Goal: Task Accomplishment & Management: Manage account settings

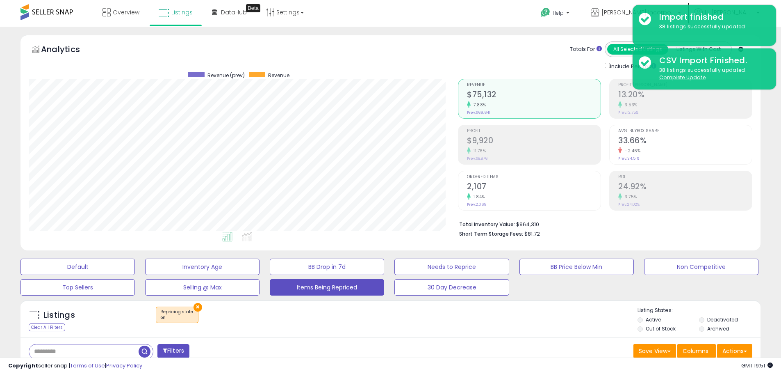
select select "**"
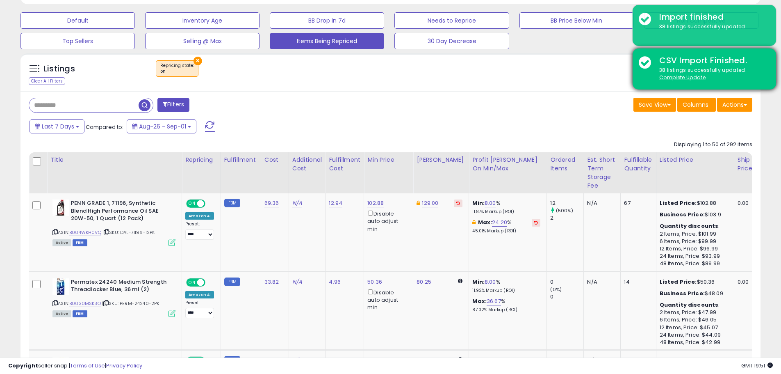
scroll to position [168, 429]
click at [696, 78] on u "Complete Update" at bounding box center [682, 77] width 46 height 7
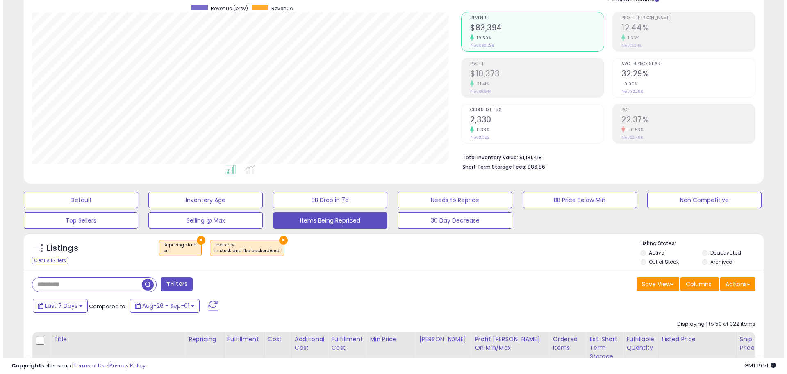
scroll to position [62, 0]
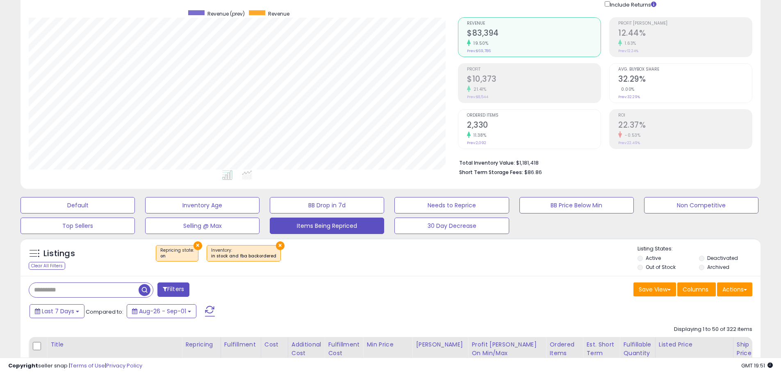
drag, startPoint x: 107, startPoint y: 287, endPoint x: 93, endPoint y: 287, distance: 14.0
click at [107, 288] on input "text" at bounding box center [84, 290] width 110 height 14
type input "**********"
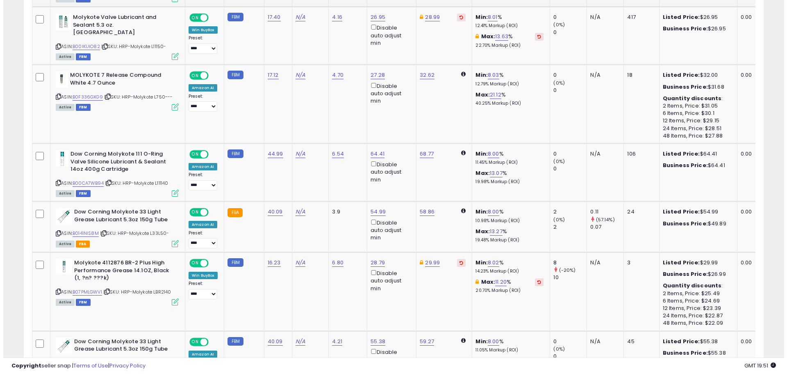
scroll to position [168, 429]
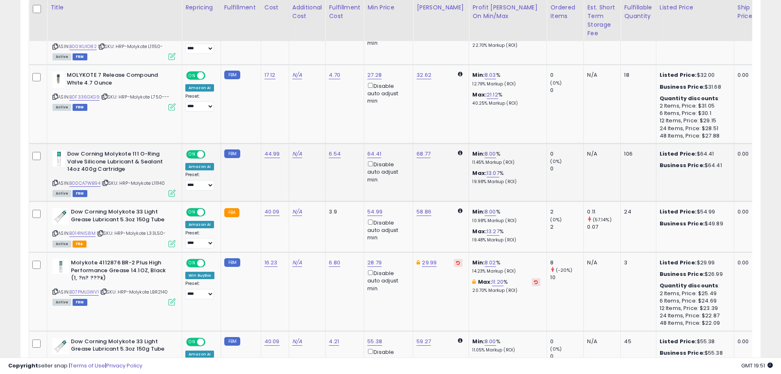
click at [170, 189] on icon at bounding box center [172, 192] width 7 height 7
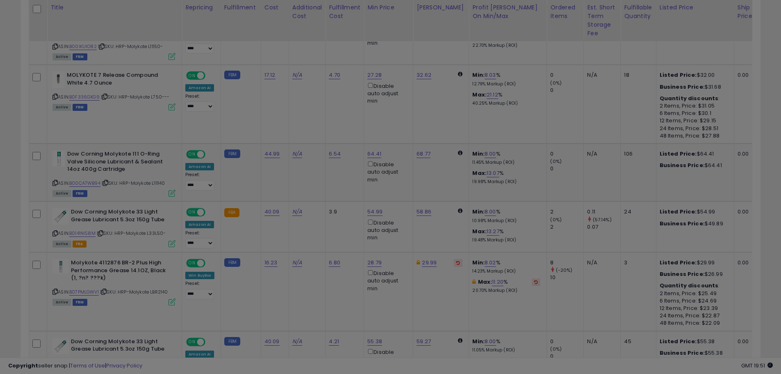
scroll to position [168, 433]
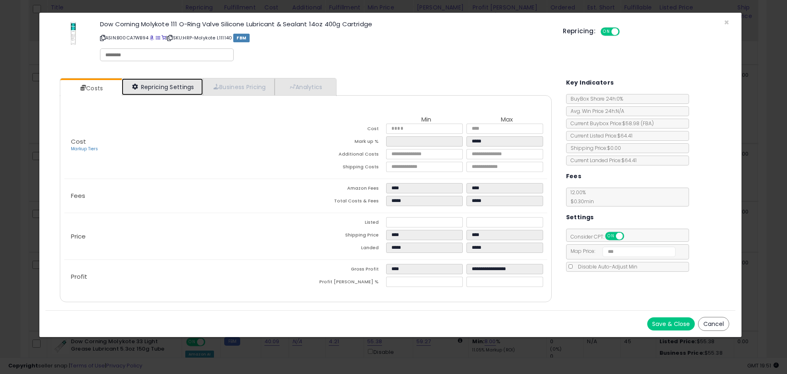
click at [187, 82] on link "Repricing Settings" at bounding box center [162, 86] width 81 height 17
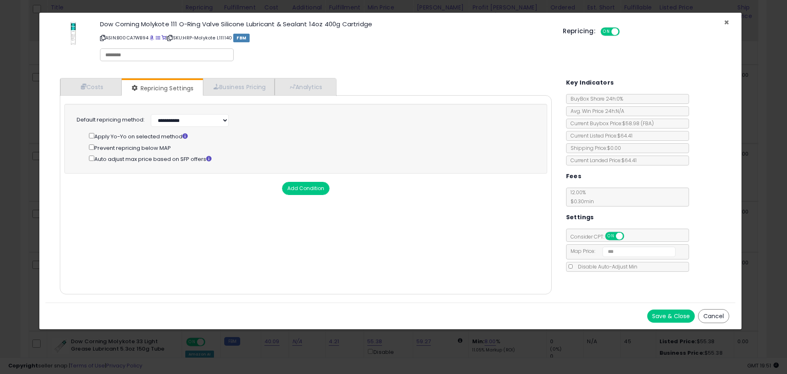
click at [725, 21] on span "×" at bounding box center [726, 22] width 5 height 12
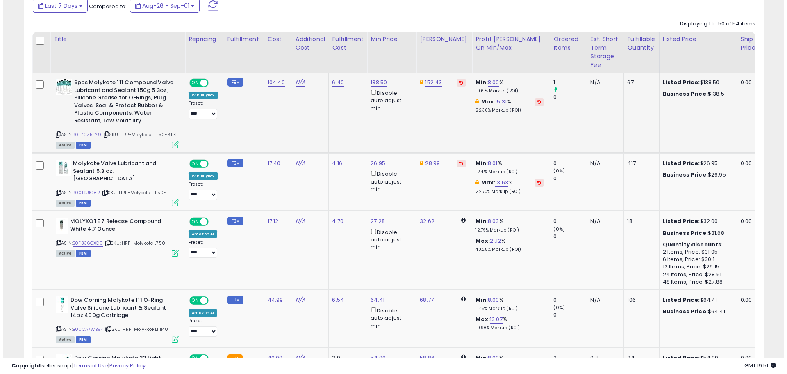
scroll to position [308, 0]
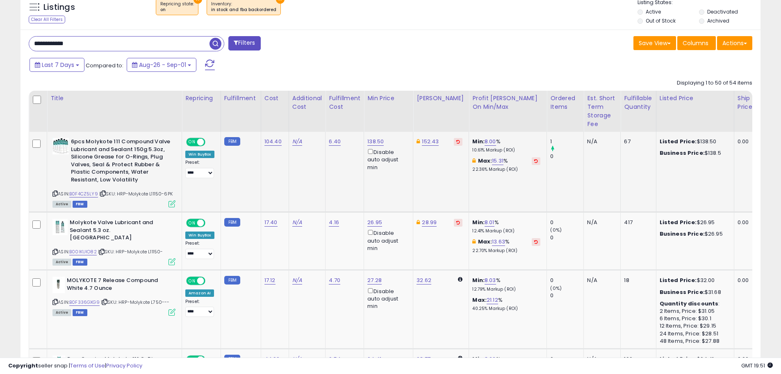
click at [173, 202] on icon at bounding box center [172, 203] width 7 height 7
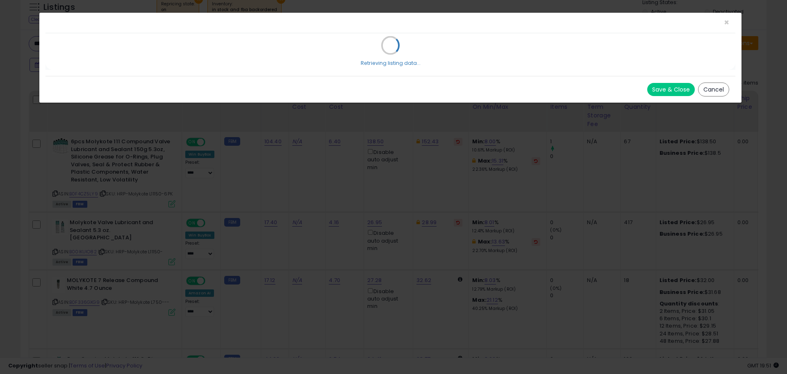
select select "******"
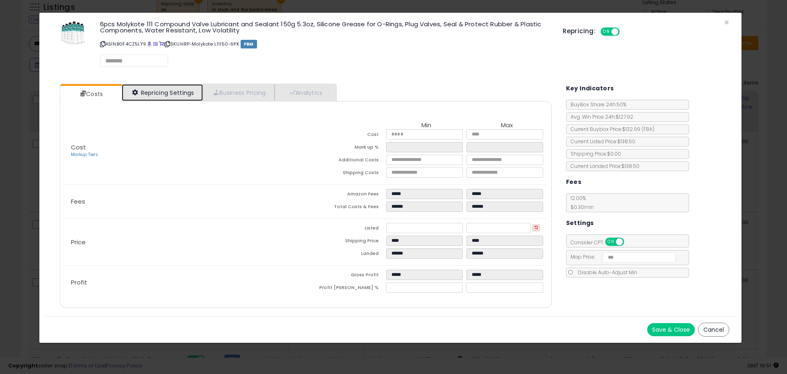
click at [191, 95] on link "Repricing Settings" at bounding box center [162, 92] width 81 height 17
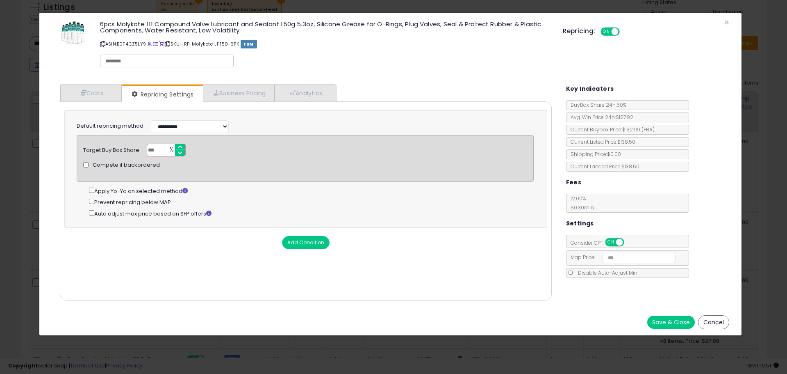
click at [667, 327] on button "Save & Close" at bounding box center [672, 321] width 48 height 13
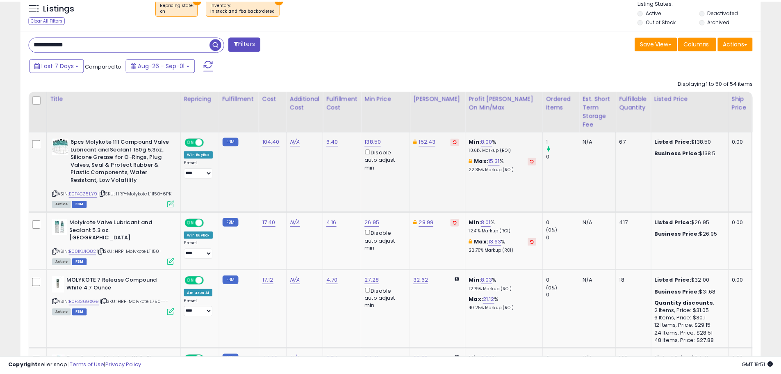
scroll to position [168, 429]
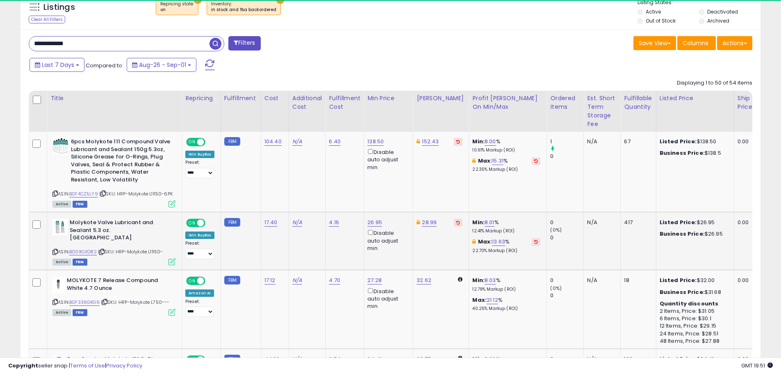
click at [169, 258] on icon at bounding box center [172, 261] width 7 height 7
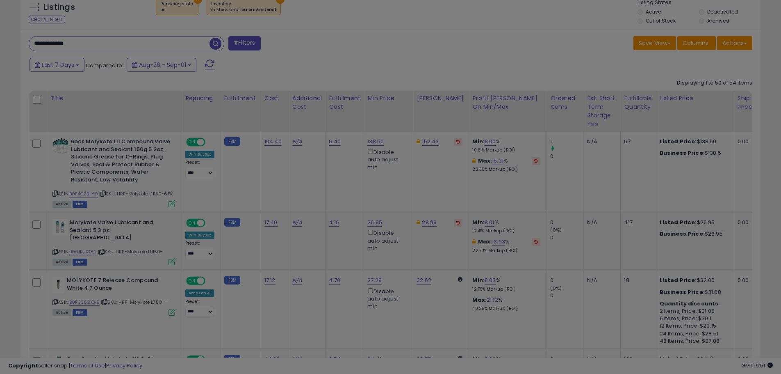
scroll to position [168, 433]
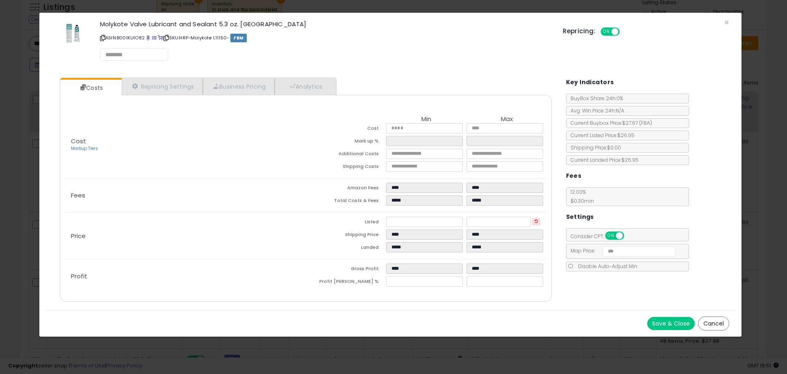
select select "******"
click at [202, 91] on link "Repricing Settings" at bounding box center [162, 86] width 81 height 17
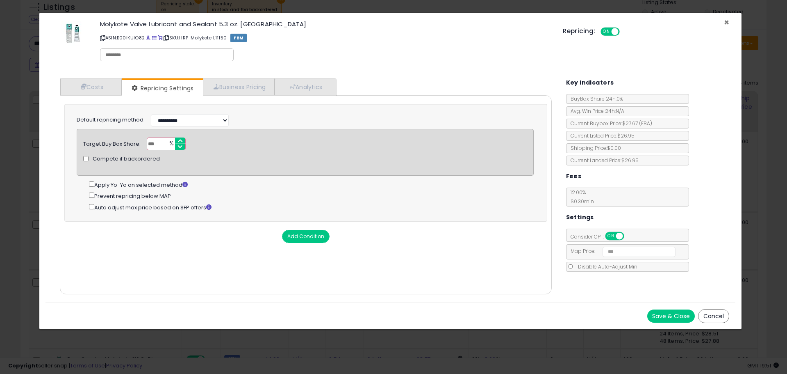
click at [728, 23] on span "×" at bounding box center [726, 22] width 5 height 12
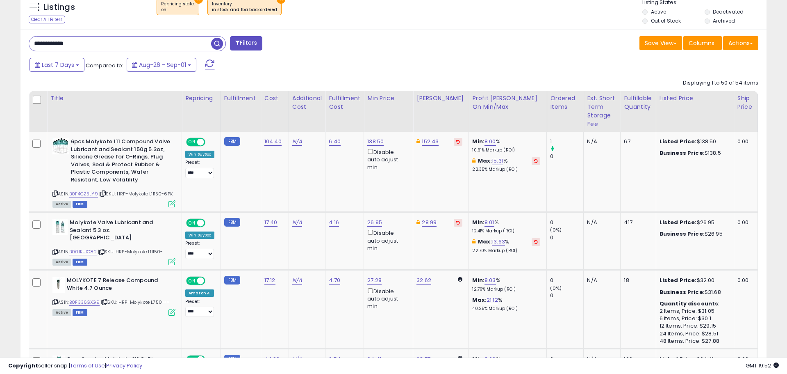
scroll to position [0, 0]
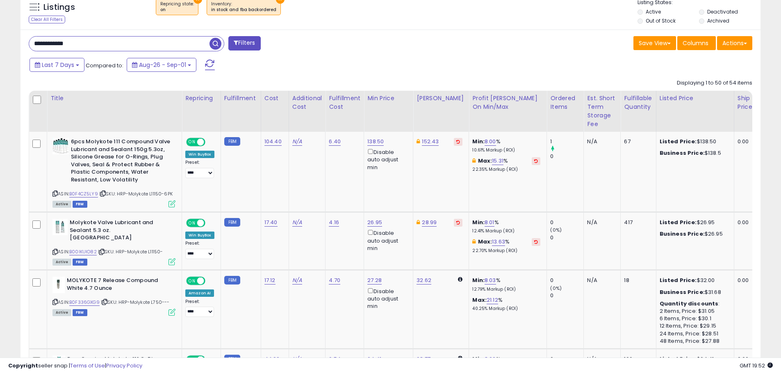
click at [260, 45] on button "Filters" at bounding box center [244, 43] width 32 height 14
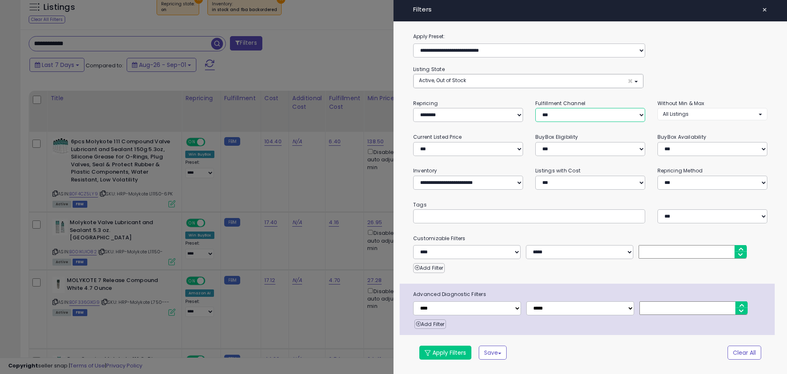
click at [581, 114] on select "*** *** *** ***" at bounding box center [591, 115] width 110 height 14
select select "***"
click at [536, 108] on select "*** *** *** ***" at bounding box center [591, 115] width 110 height 14
click at [464, 345] on div "**********" at bounding box center [591, 201] width 394 height 338
click at [463, 350] on button "Apply Filters" at bounding box center [446, 352] width 52 height 14
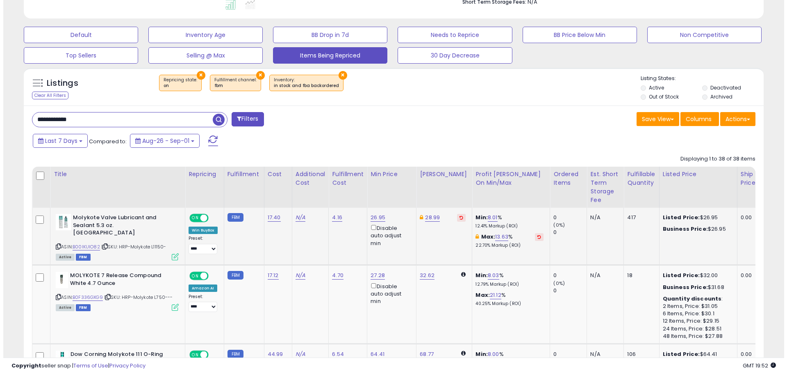
scroll to position [308, 0]
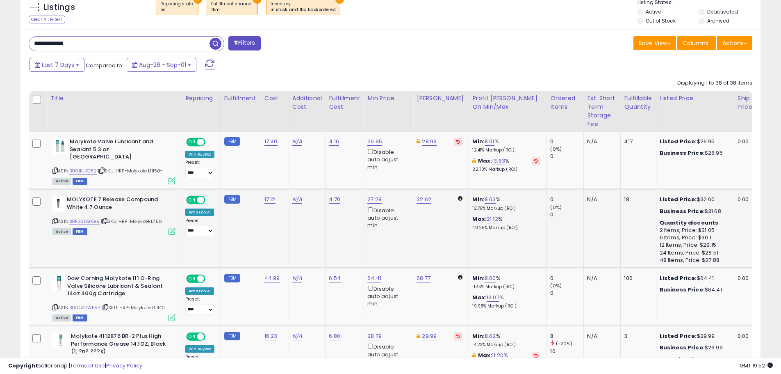
click at [169, 228] on icon at bounding box center [172, 231] width 7 height 7
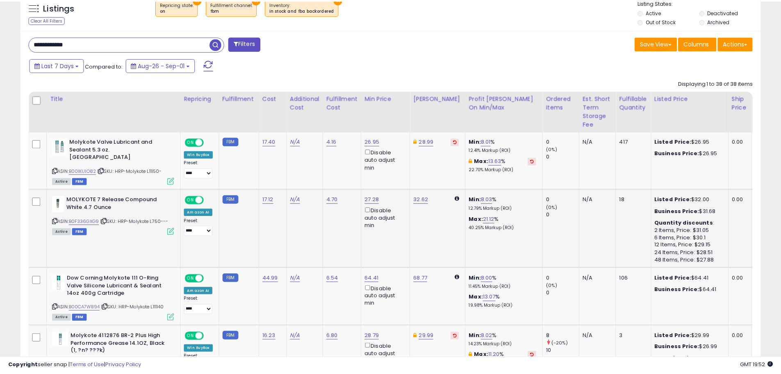
scroll to position [168, 433]
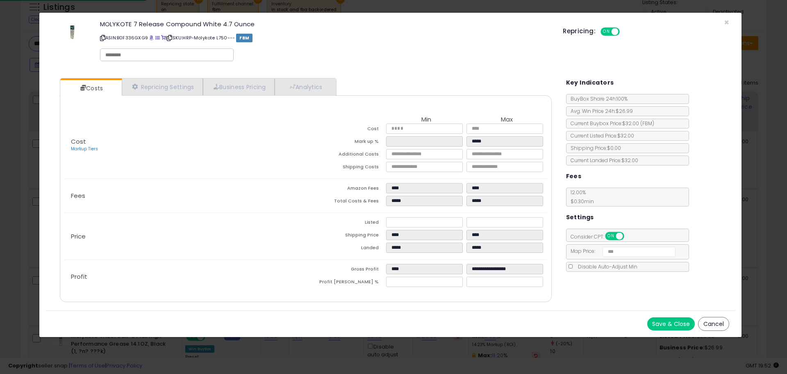
click at [181, 97] on div "Cost Markup Tiers Min Max Cost ***** ***** Mark up % ***** ***** Additional Cos…" at bounding box center [306, 198] width 492 height 207
click at [178, 87] on link "Repricing Settings" at bounding box center [162, 86] width 81 height 17
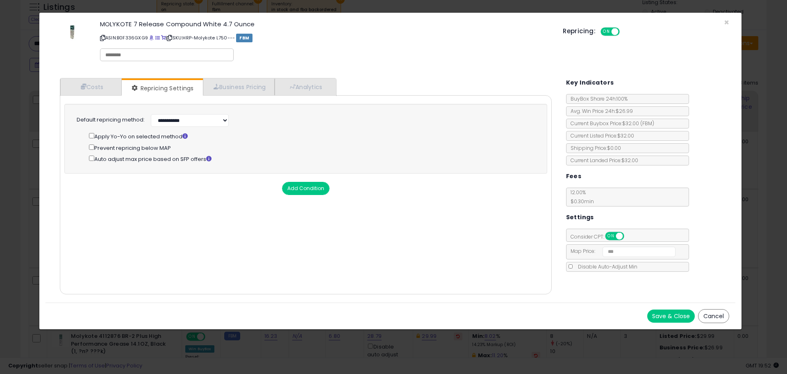
click at [159, 149] on div "Prevent repricing below MAP" at bounding box center [311, 147] width 445 height 9
click at [649, 319] on button "Save & Close" at bounding box center [672, 315] width 48 height 13
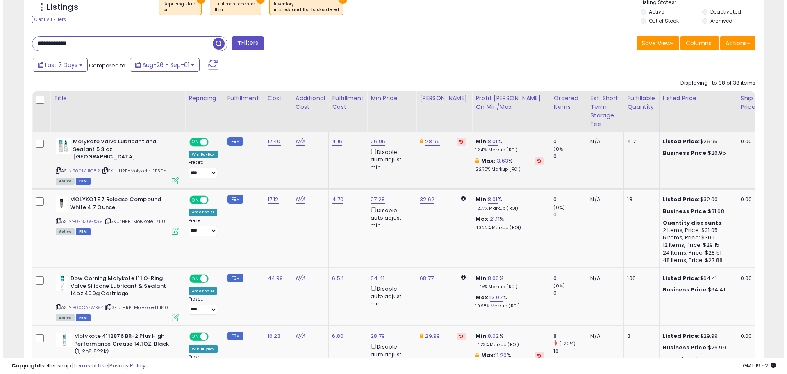
scroll to position [409952, 409691]
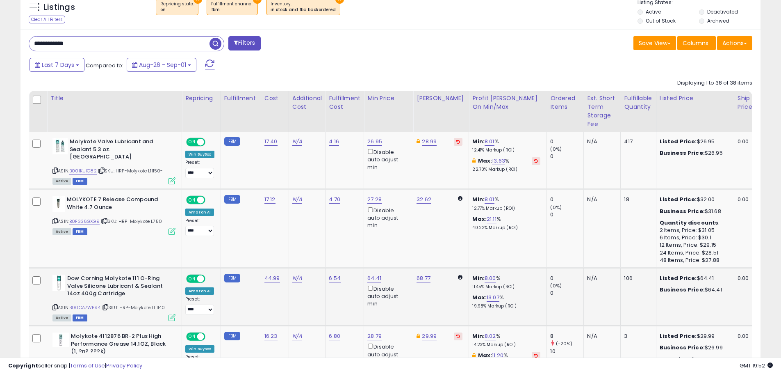
click at [173, 314] on icon at bounding box center [172, 317] width 7 height 7
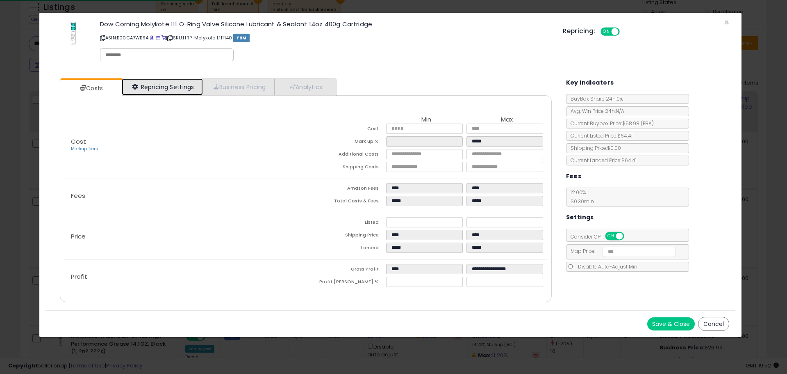
click at [171, 94] on link "Repricing Settings" at bounding box center [162, 86] width 81 height 17
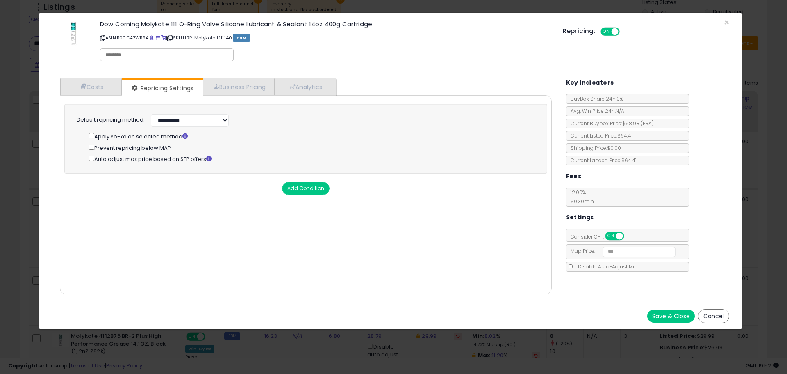
click at [91, 150] on div "Prevent repricing below MAP" at bounding box center [311, 147] width 445 height 9
click at [656, 316] on button "Save & Close" at bounding box center [672, 315] width 48 height 13
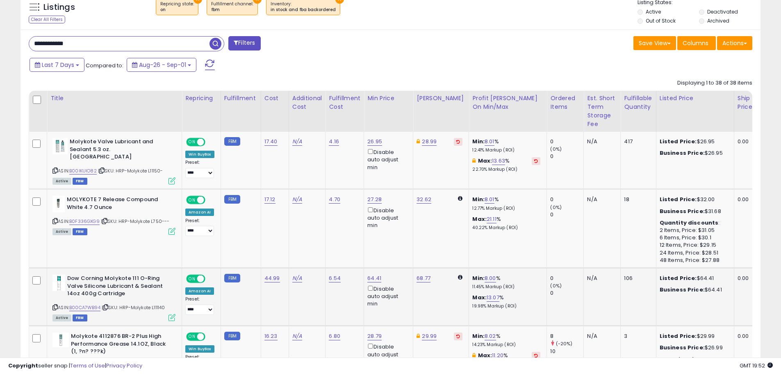
scroll to position [168, 429]
click at [169, 314] on icon at bounding box center [172, 317] width 7 height 7
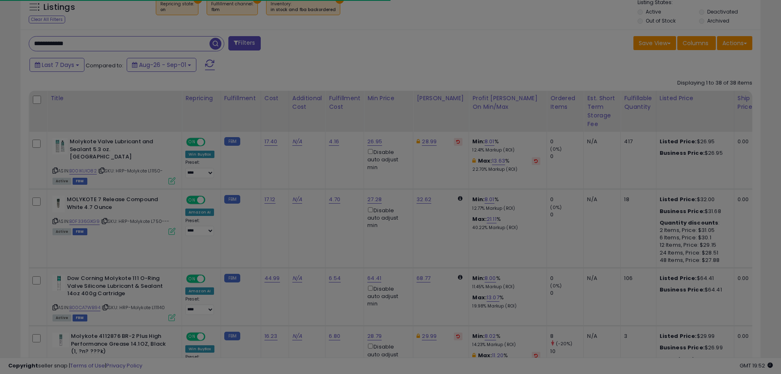
scroll to position [168, 433]
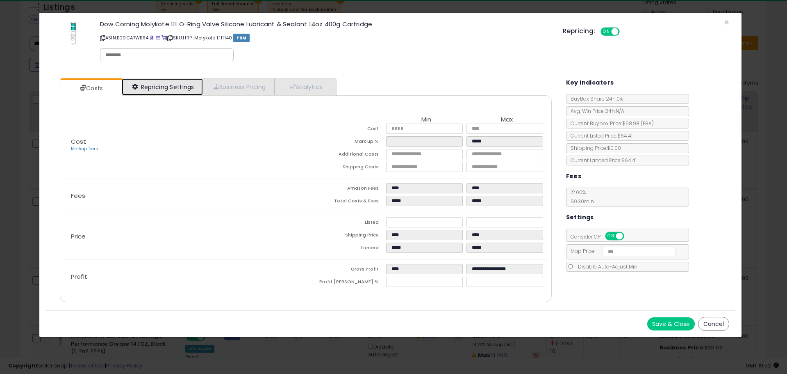
click at [165, 85] on link "Repricing Settings" at bounding box center [162, 86] width 81 height 17
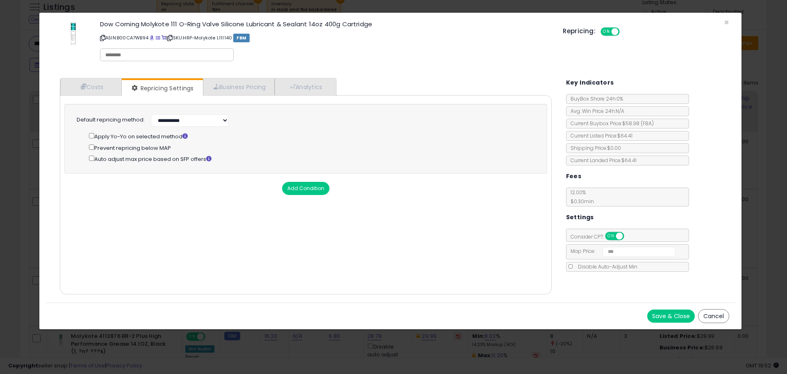
click at [722, 24] on div "Dow Corning Molykote 111 O-Ring Valve Silicone Lubricant & Sealant 14oz 400g Ca…" at bounding box center [391, 42] width 690 height 47
click at [726, 23] on span "×" at bounding box center [726, 22] width 5 height 12
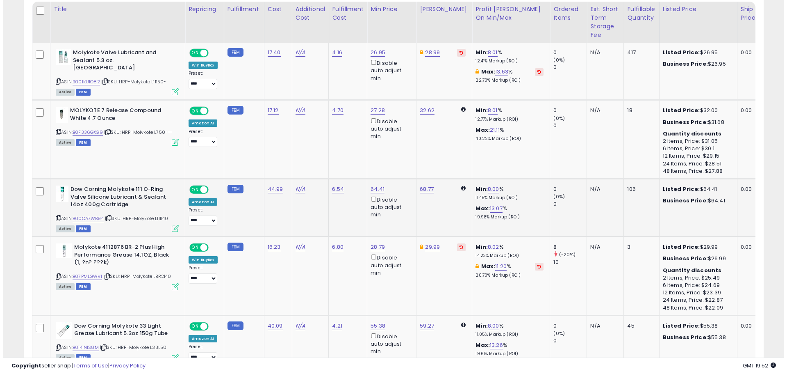
scroll to position [431, 0]
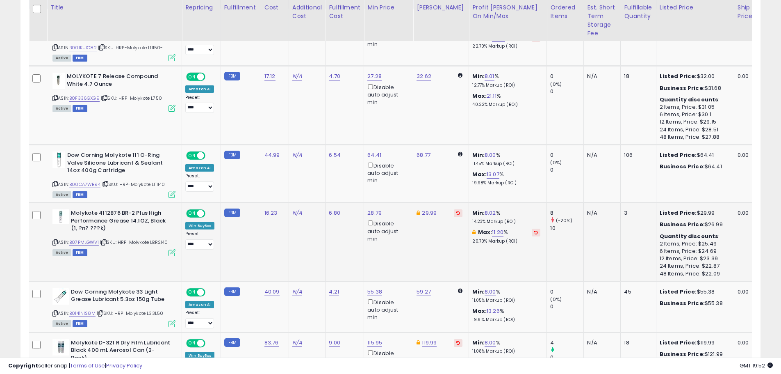
drag, startPoint x: 170, startPoint y: 249, endPoint x: 173, endPoint y: 245, distance: 4.4
click at [172, 245] on td "Molykote 4112876 BR-2 Plus High Performance Grease 14.1OZ, Black (1, ?n? ???k) …" at bounding box center [114, 242] width 135 height 79
click at [173, 249] on icon at bounding box center [172, 252] width 7 height 7
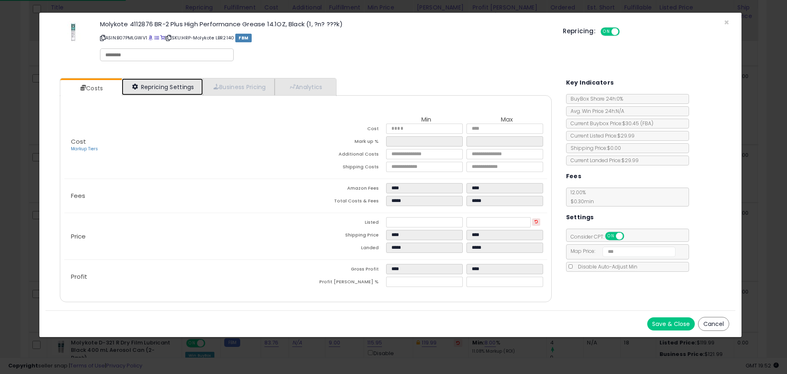
click at [152, 88] on link "Repricing Settings" at bounding box center [162, 86] width 81 height 17
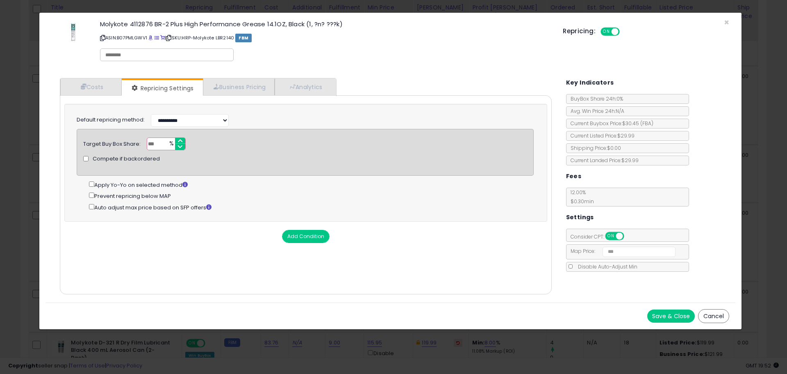
click at [659, 317] on button "Save & Close" at bounding box center [672, 315] width 48 height 13
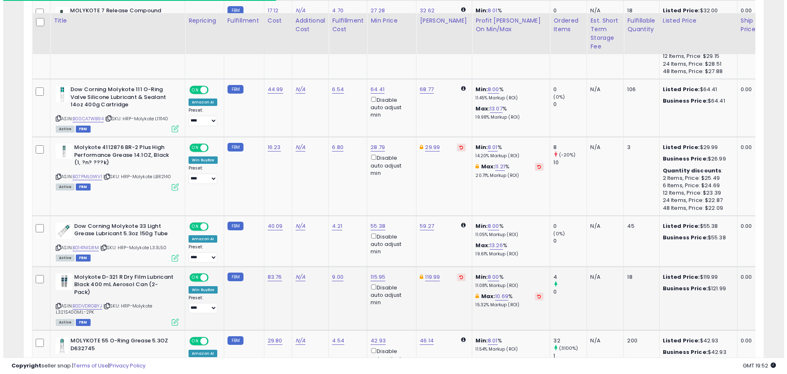
scroll to position [513, 0]
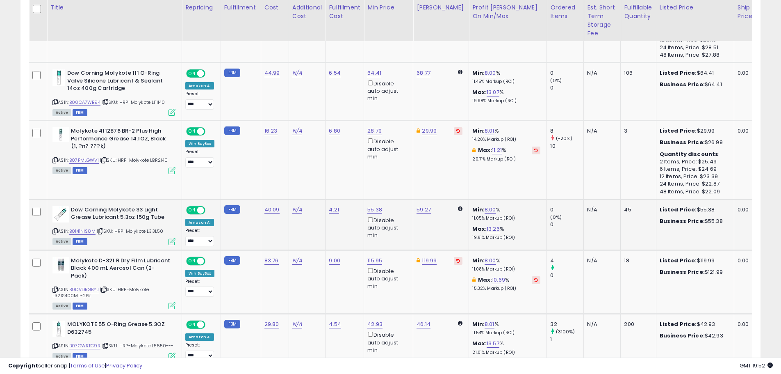
click at [170, 238] on icon at bounding box center [172, 241] width 7 height 7
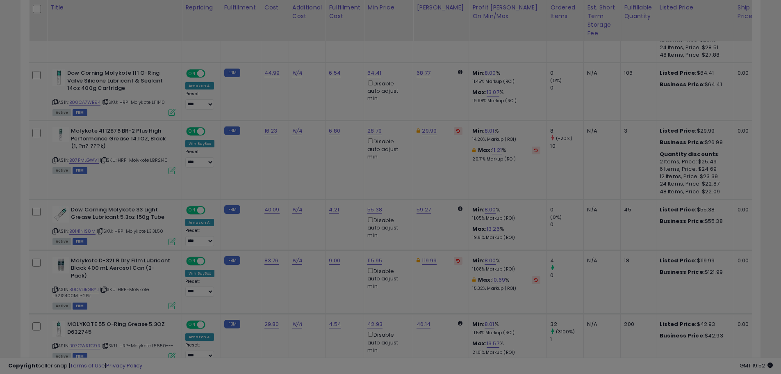
scroll to position [168, 433]
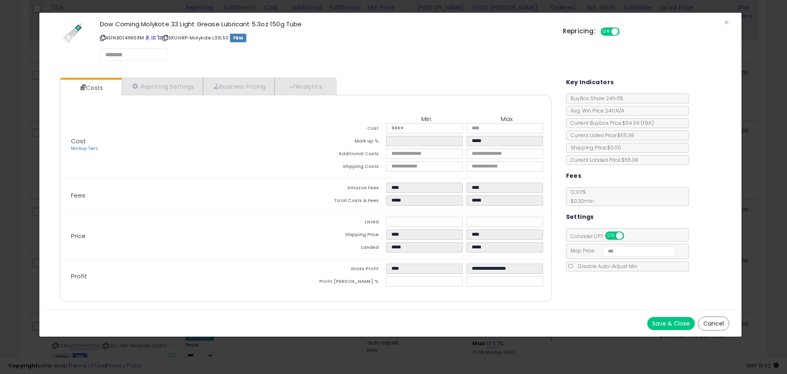
select select "*********"
click at [155, 98] on div "Cost Markup Tiers Min Max Cost ***** ***** Mark up % ***** ***** Additional Cos…" at bounding box center [306, 198] width 492 height 207
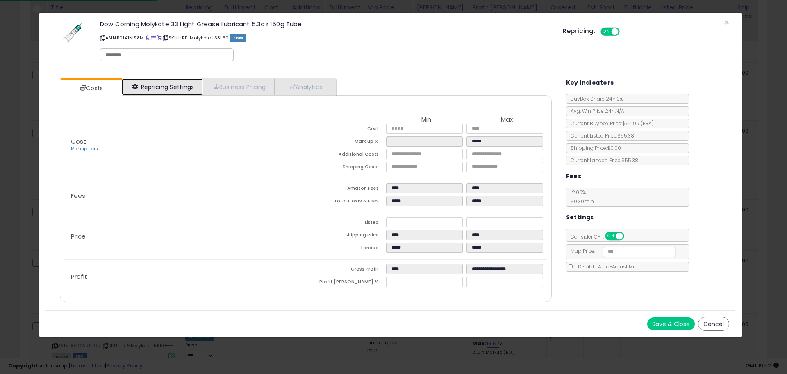
click at [153, 89] on link "Repricing Settings" at bounding box center [162, 86] width 81 height 17
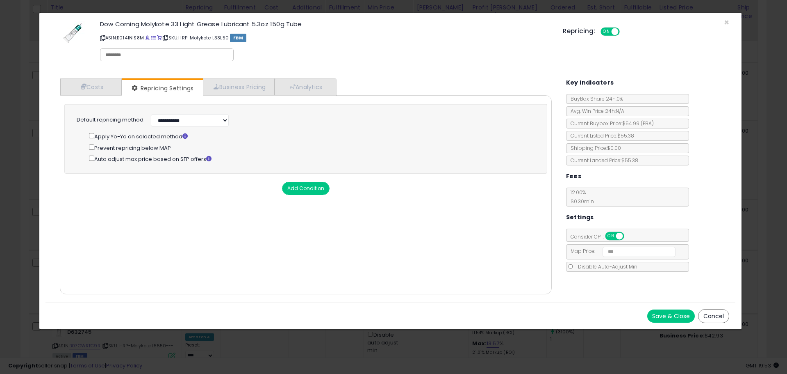
click at [666, 309] on button "Save & Close" at bounding box center [672, 315] width 48 height 13
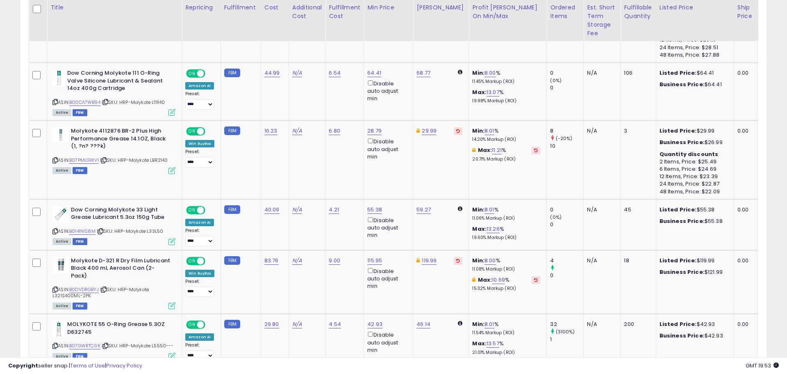
scroll to position [409952, 409691]
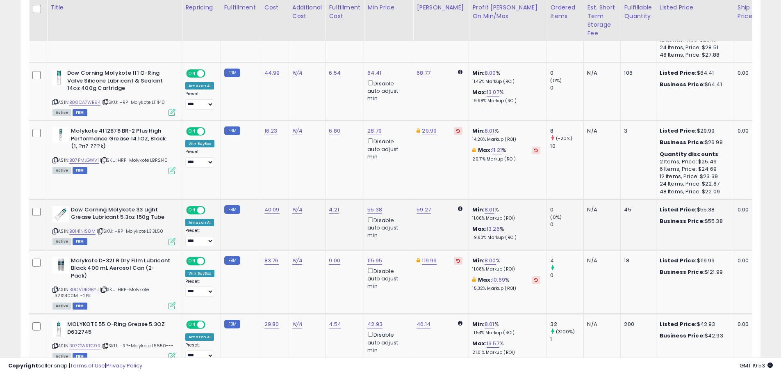
click at [171, 238] on icon at bounding box center [172, 241] width 7 height 7
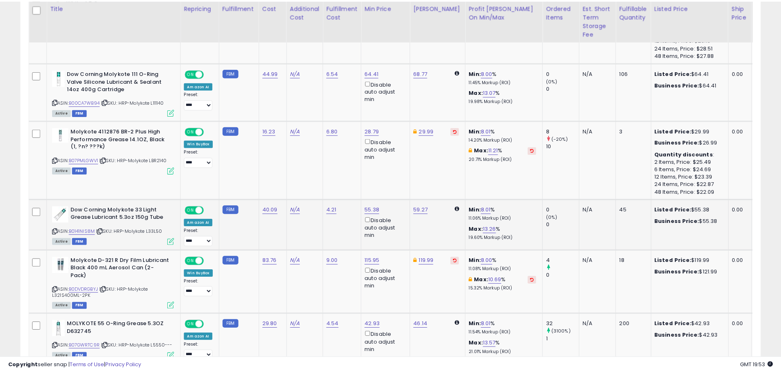
scroll to position [168, 433]
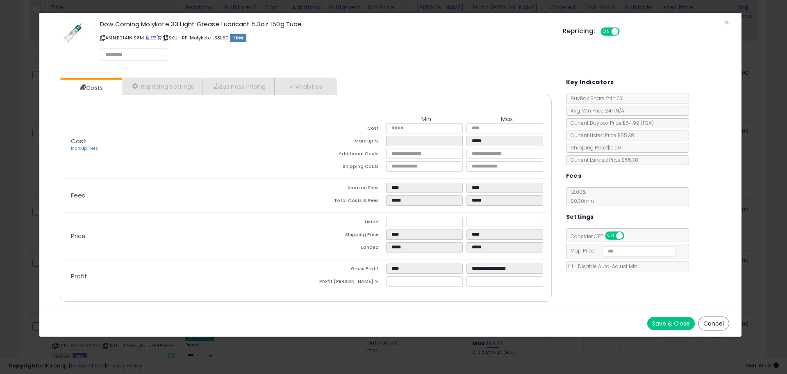
select select "*********"
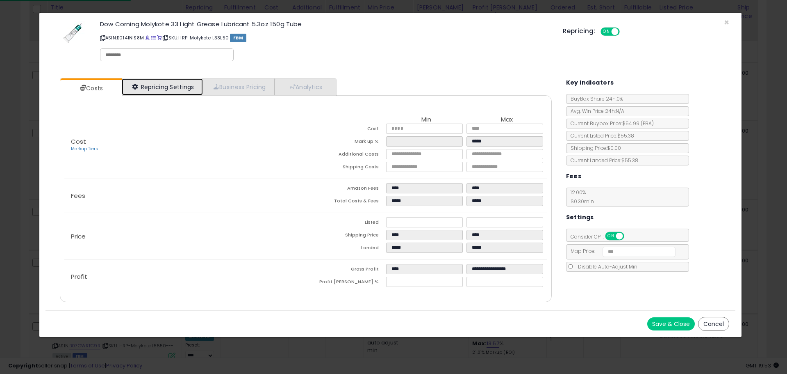
click at [164, 78] on link "Repricing Settings" at bounding box center [162, 86] width 81 height 17
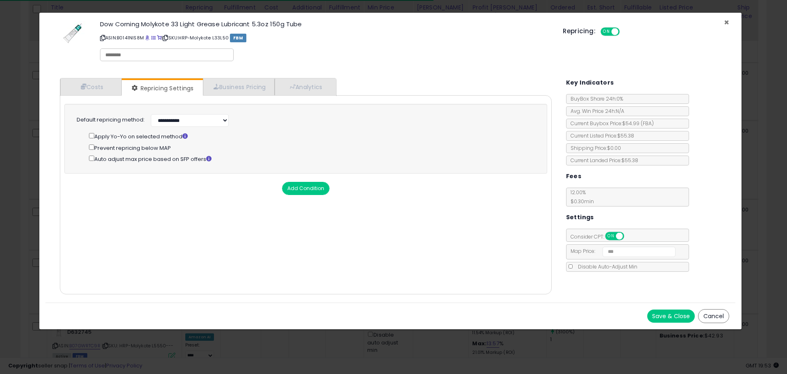
click at [730, 22] on div "× Close Dow Corning Molykote 33 Light Grease Lubricant 5.3oz 150g Tube ASIN: B0…" at bounding box center [391, 42] width 690 height 59
click at [726, 23] on span "×" at bounding box center [726, 22] width 5 height 12
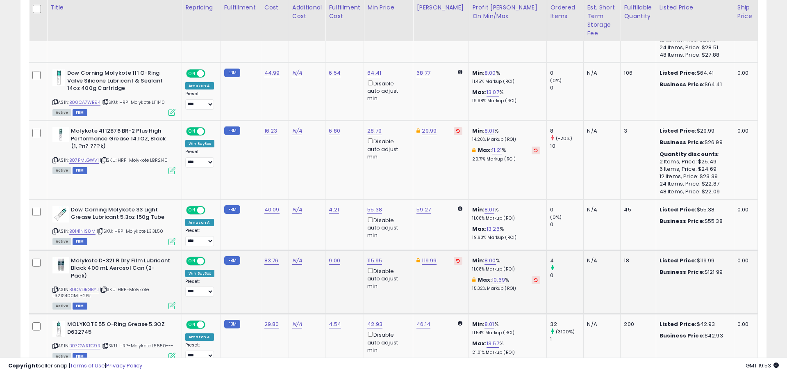
scroll to position [409952, 409691]
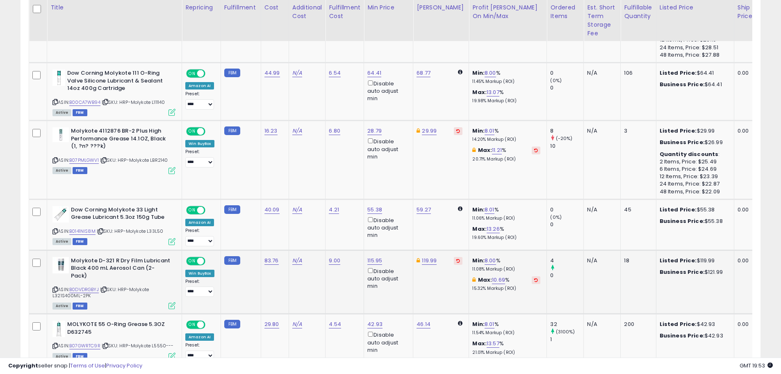
click at [173, 302] on icon at bounding box center [172, 305] width 7 height 7
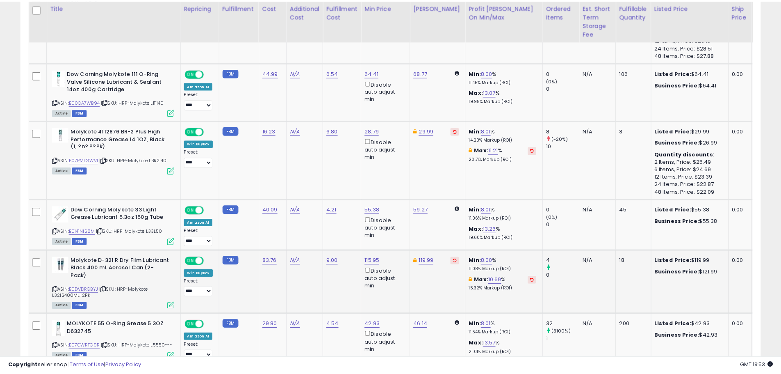
scroll to position [168, 433]
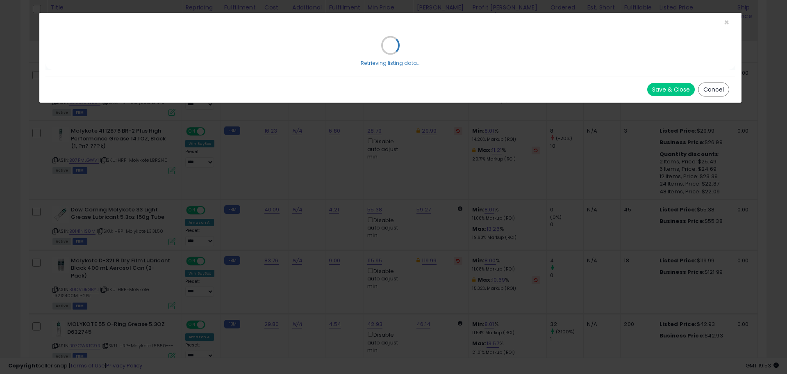
select select "******"
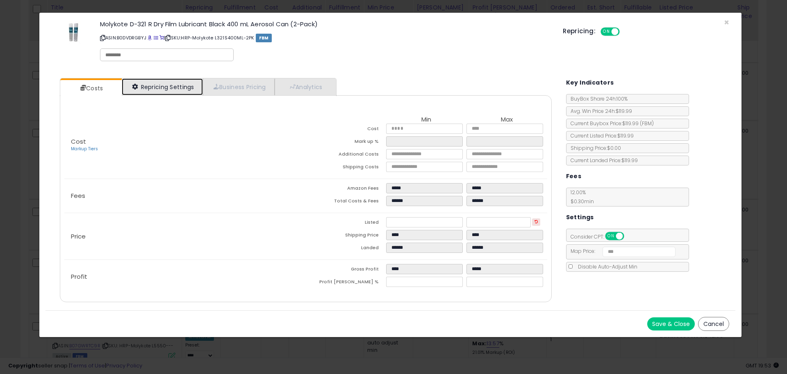
click at [186, 85] on link "Repricing Settings" at bounding box center [162, 86] width 81 height 17
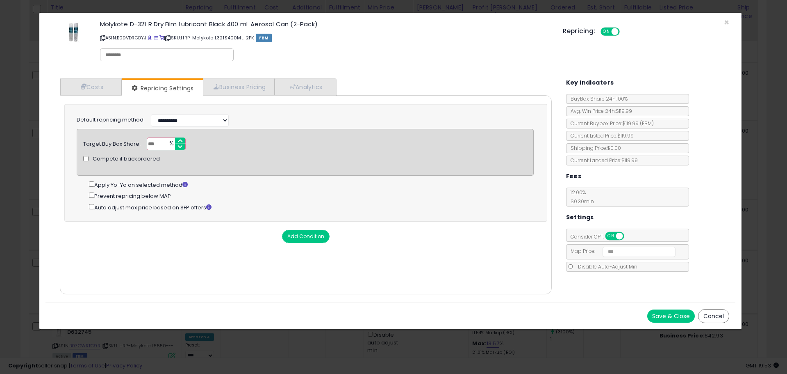
click at [92, 191] on div "Prevent repricing below MAP" at bounding box center [311, 195] width 445 height 9
click at [682, 317] on button "Save & Close" at bounding box center [672, 315] width 48 height 13
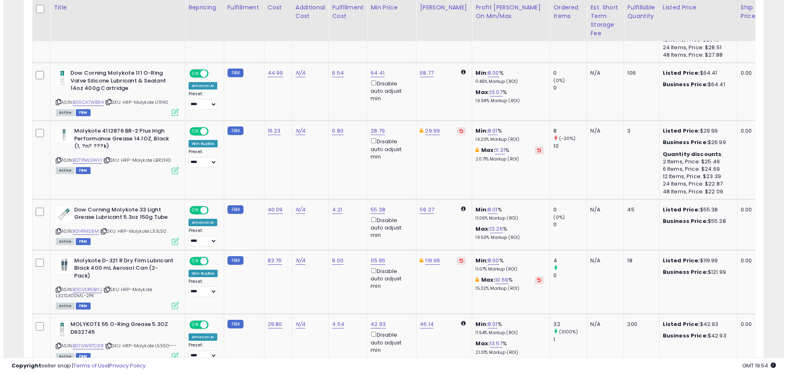
scroll to position [409952, 409691]
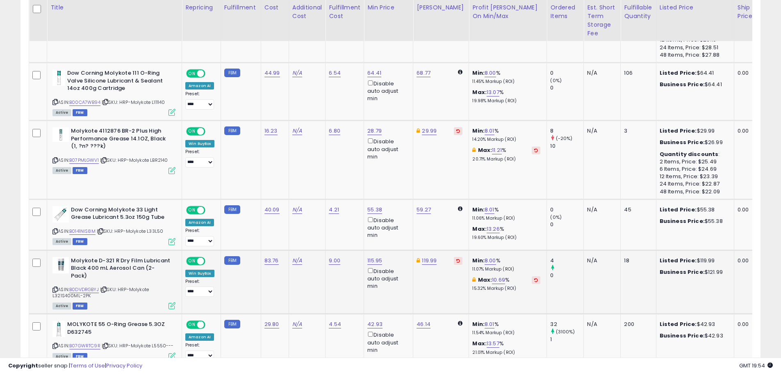
click at [174, 302] on icon at bounding box center [172, 305] width 7 height 7
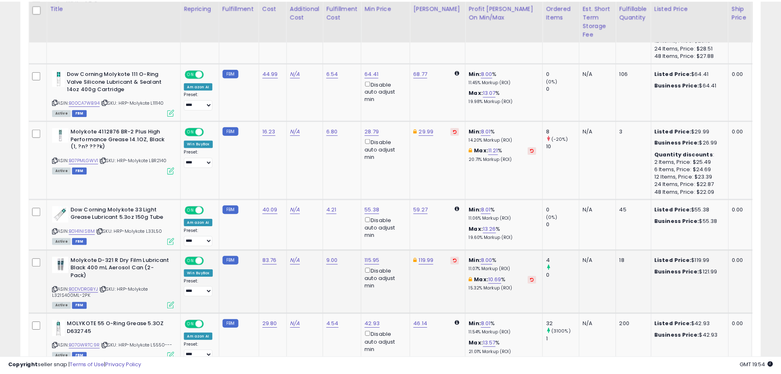
scroll to position [168, 433]
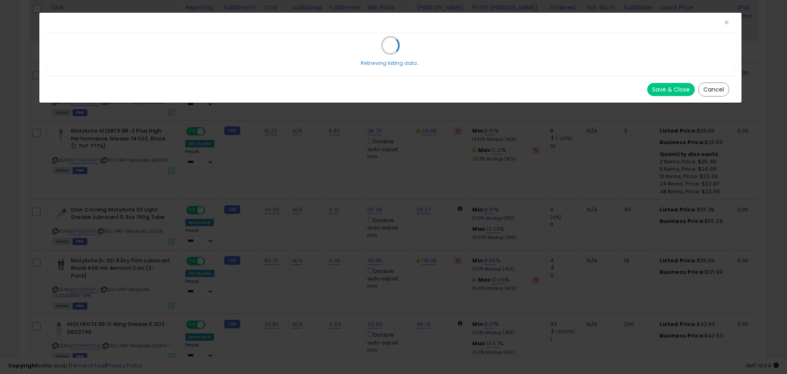
select select "******"
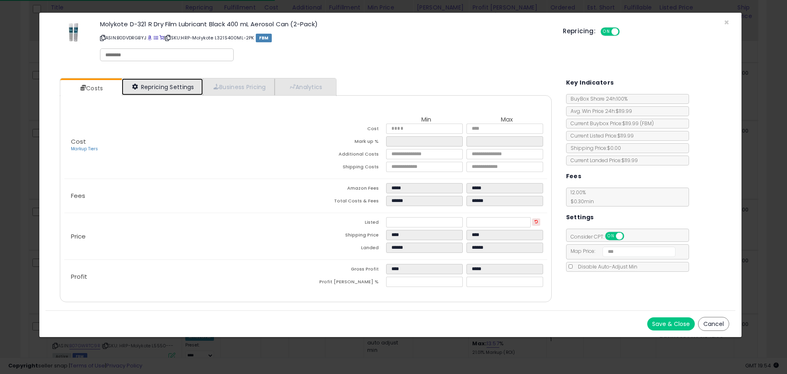
click at [146, 86] on link "Repricing Settings" at bounding box center [162, 86] width 81 height 17
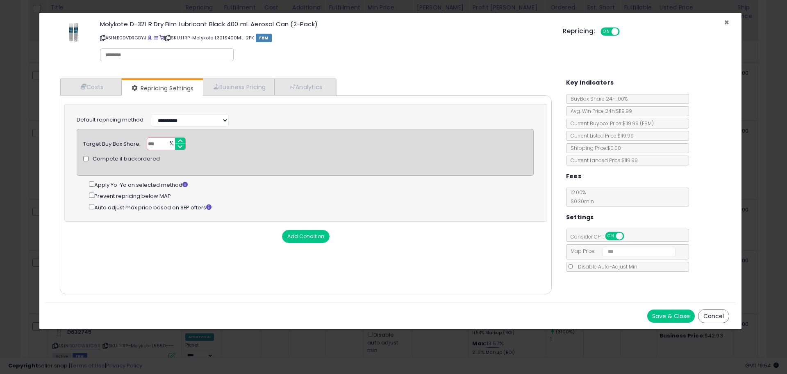
click at [728, 21] on span "×" at bounding box center [726, 22] width 5 height 12
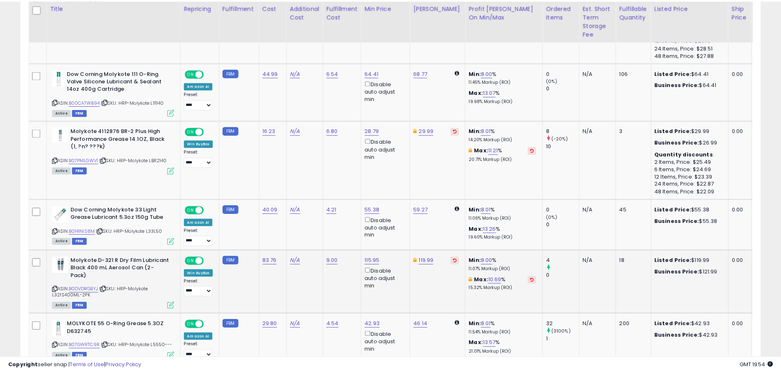
scroll to position [168, 429]
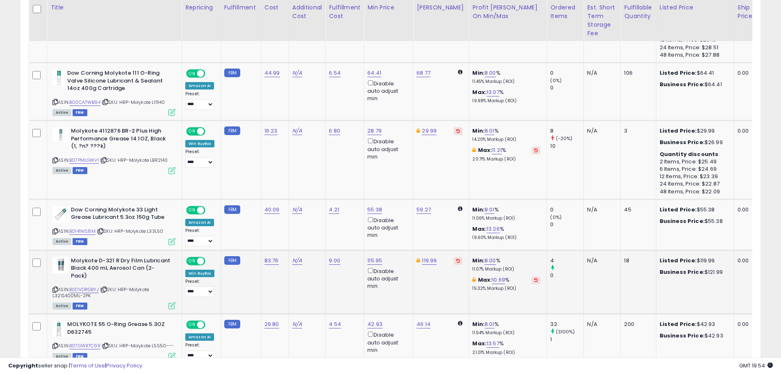
click at [171, 302] on icon at bounding box center [172, 305] width 7 height 7
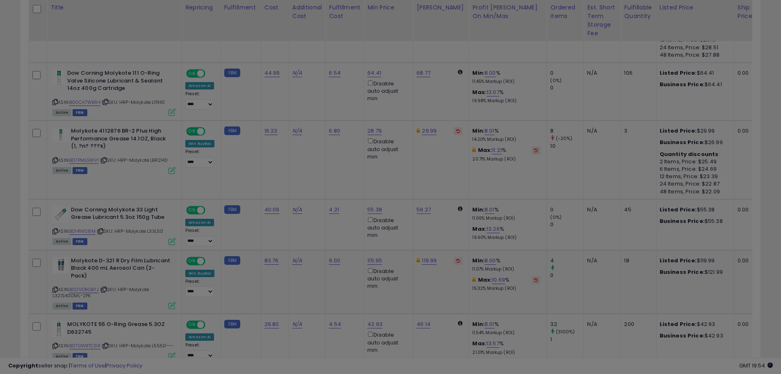
scroll to position [168, 433]
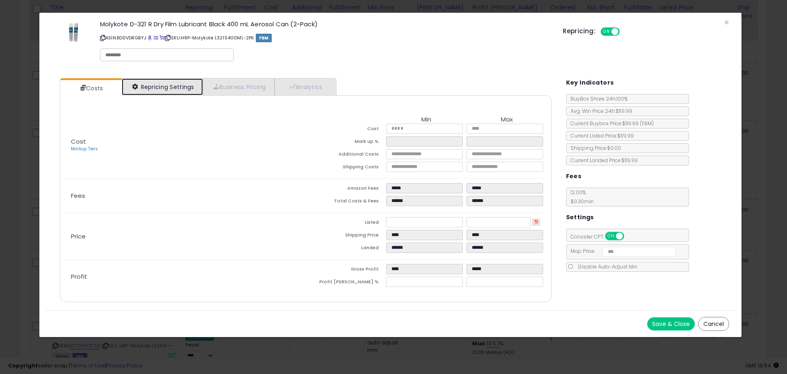
click at [184, 82] on link "Repricing Settings" at bounding box center [162, 86] width 81 height 17
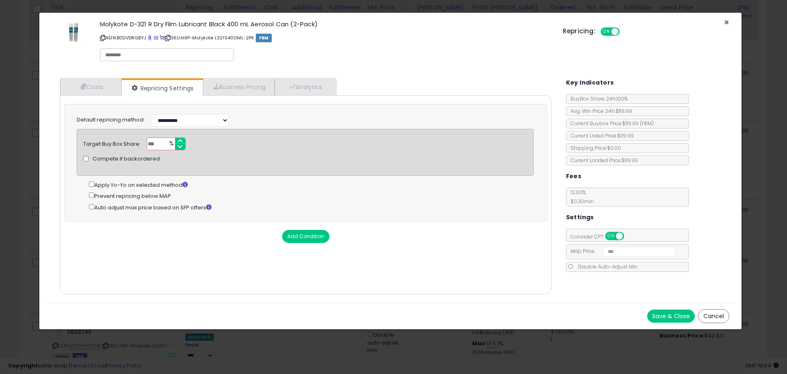
click at [726, 24] on span "×" at bounding box center [726, 22] width 5 height 12
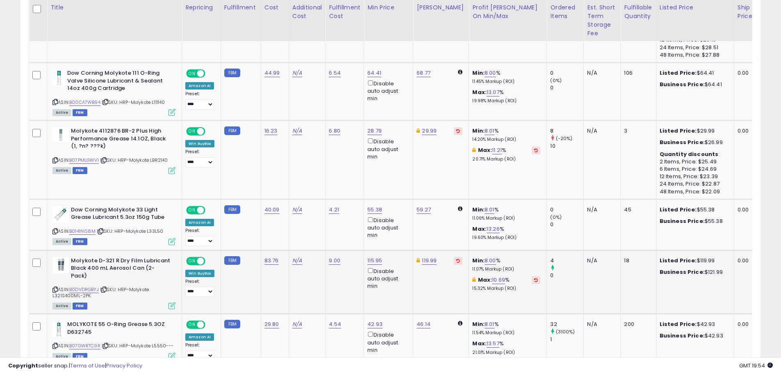
scroll to position [168, 429]
click at [173, 302] on icon at bounding box center [172, 305] width 7 height 7
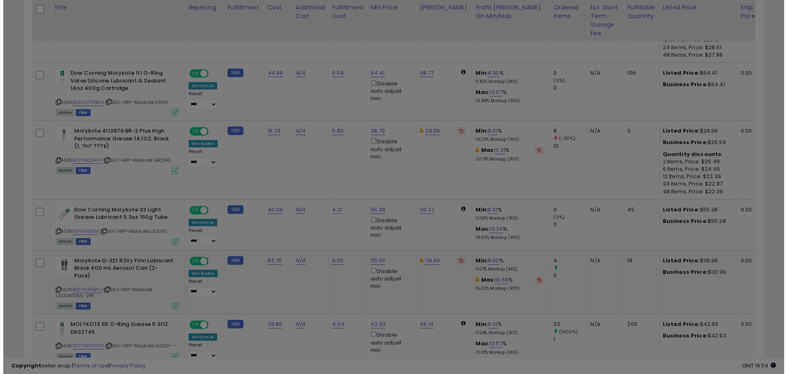
scroll to position [168, 433]
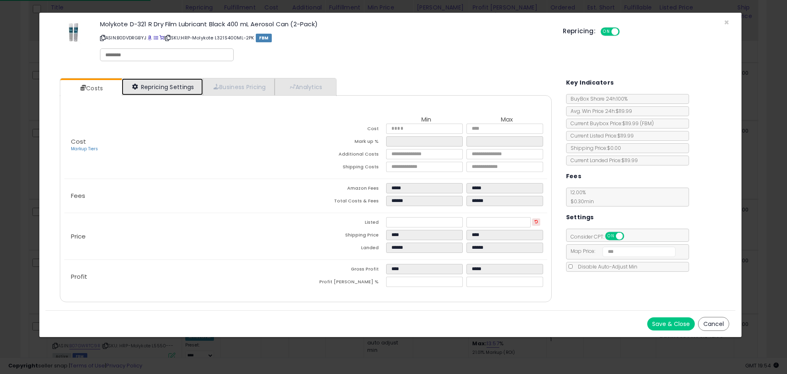
click at [178, 91] on link "Repricing Settings" at bounding box center [162, 86] width 81 height 17
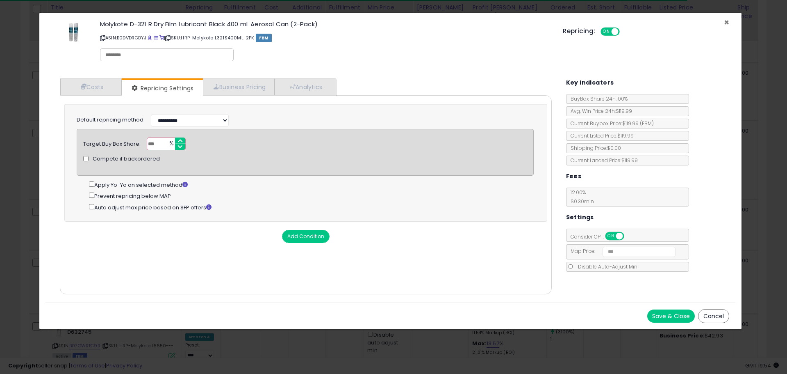
click at [727, 20] on span "×" at bounding box center [726, 22] width 5 height 12
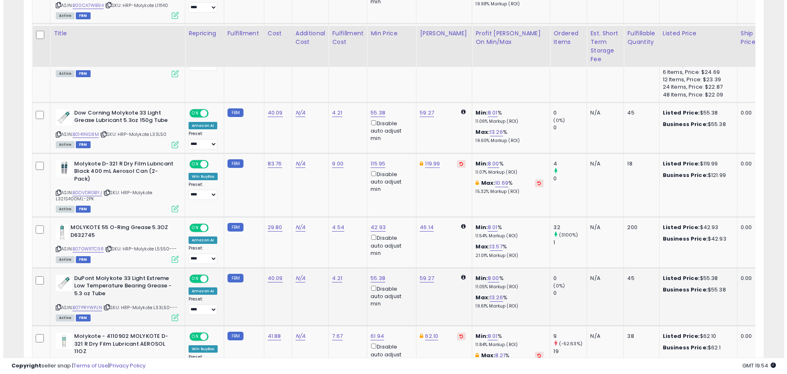
scroll to position [636, 0]
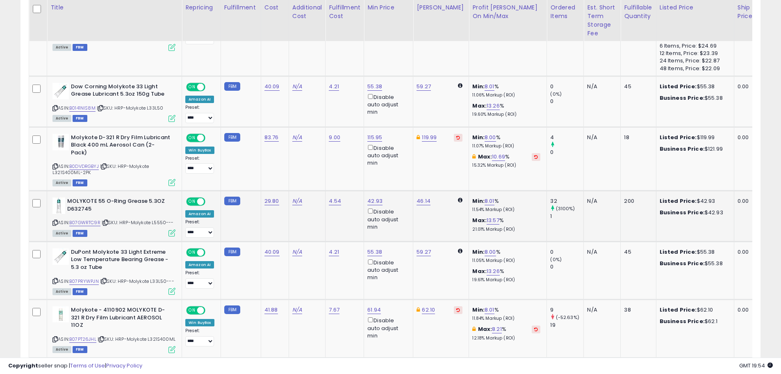
click at [172, 229] on icon at bounding box center [172, 232] width 7 height 7
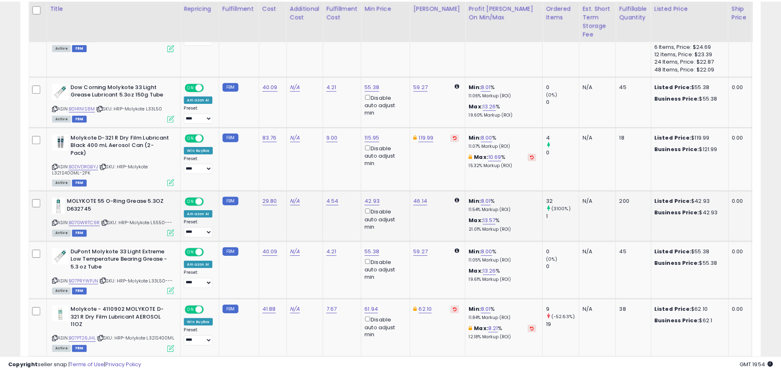
scroll to position [168, 433]
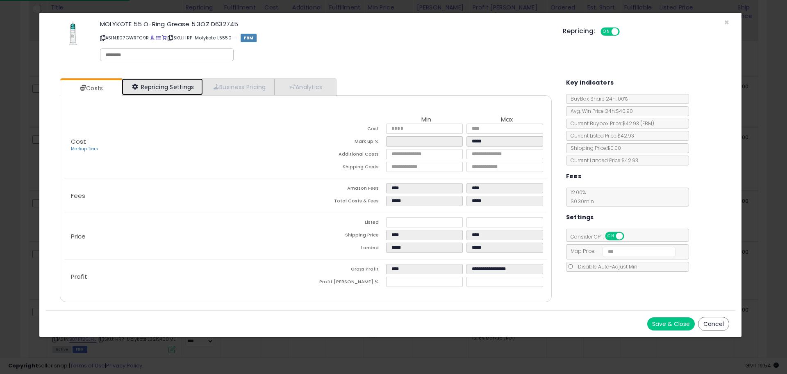
click at [191, 84] on link "Repricing Settings" at bounding box center [162, 86] width 81 height 17
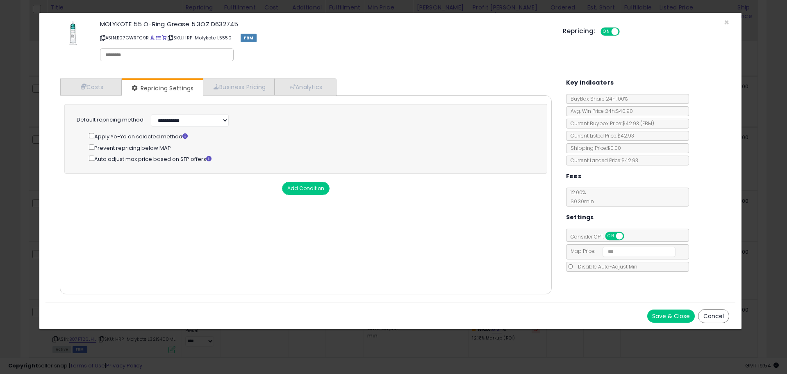
click at [676, 317] on button "Save & Close" at bounding box center [672, 315] width 48 height 13
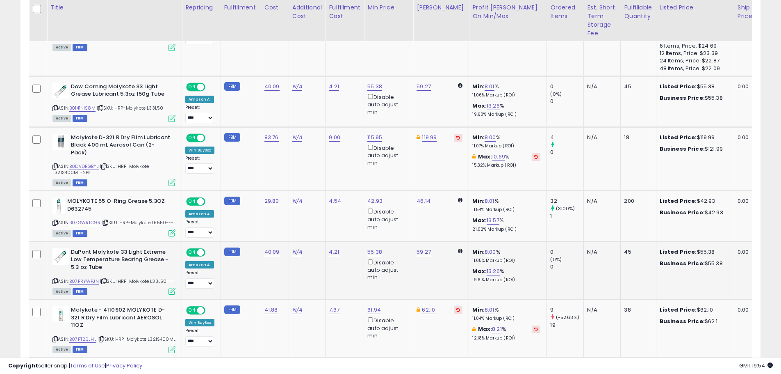
scroll to position [168, 429]
click at [173, 287] on icon at bounding box center [172, 290] width 7 height 7
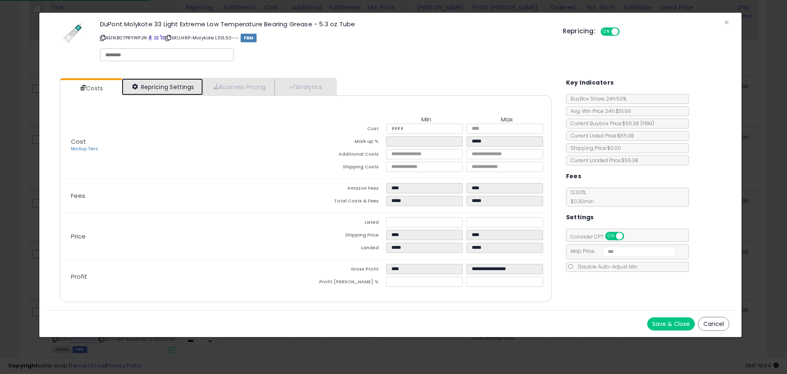
click at [162, 91] on link "Repricing Settings" at bounding box center [162, 86] width 81 height 17
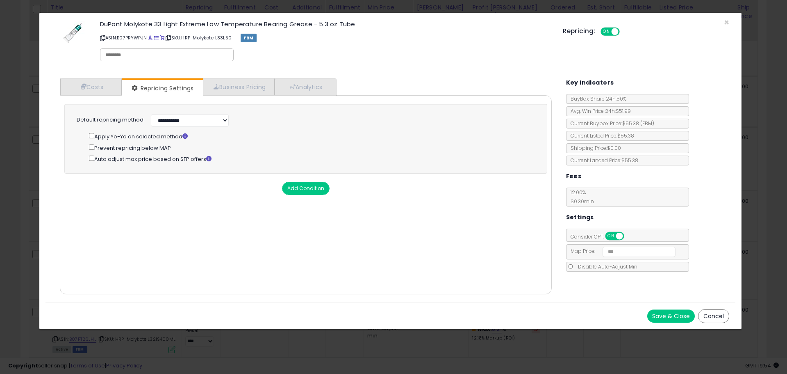
click at [680, 315] on button "Save & Close" at bounding box center [672, 315] width 48 height 13
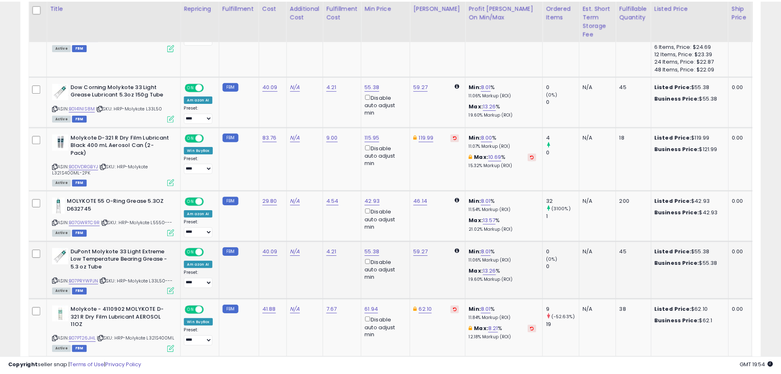
scroll to position [168, 429]
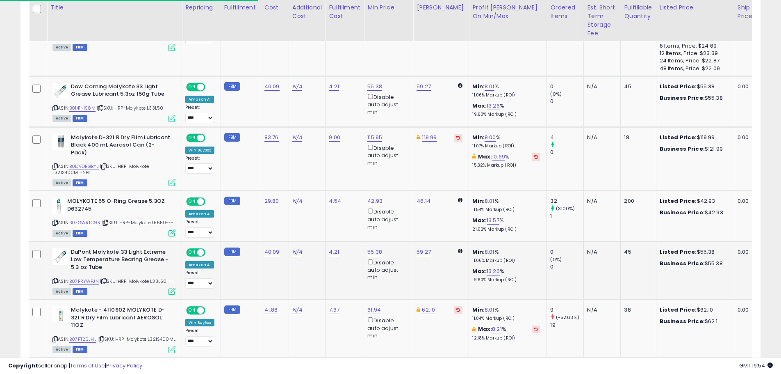
click at [172, 287] on icon at bounding box center [172, 290] width 7 height 7
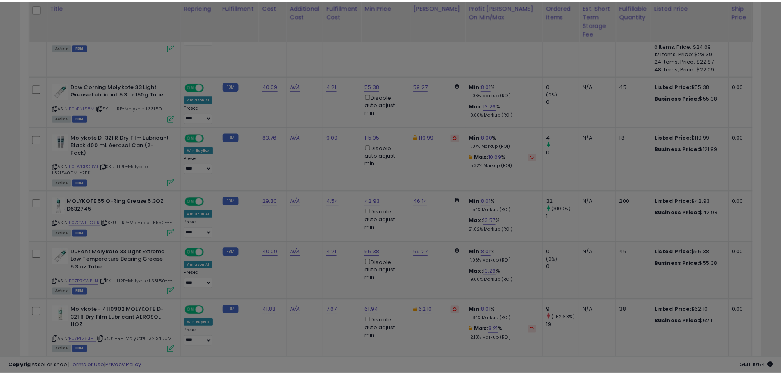
scroll to position [168, 433]
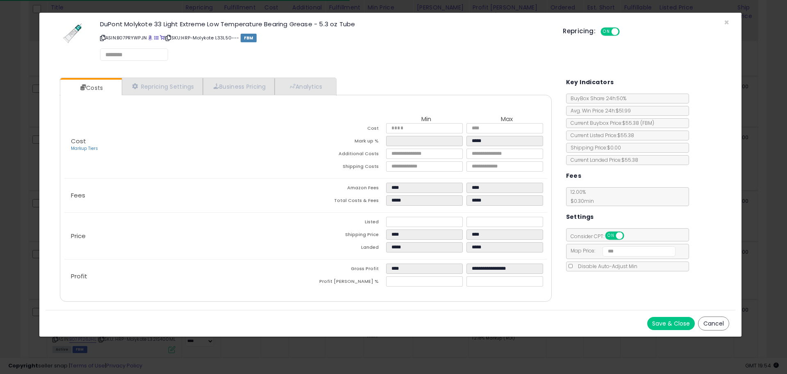
select select "*********"
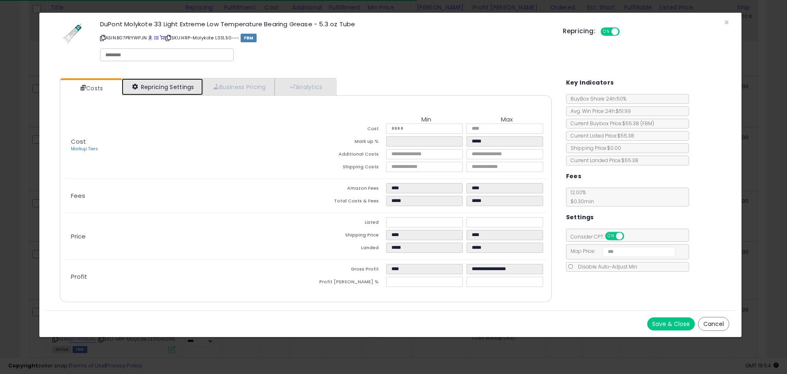
click at [164, 89] on link "Repricing Settings" at bounding box center [162, 86] width 81 height 17
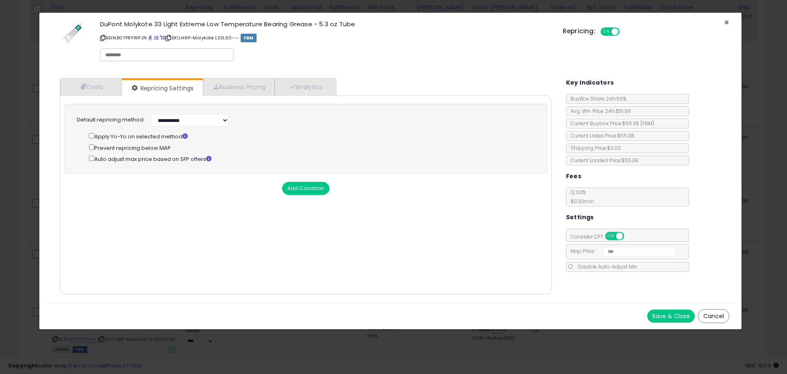
click at [729, 21] on span "×" at bounding box center [726, 22] width 5 height 12
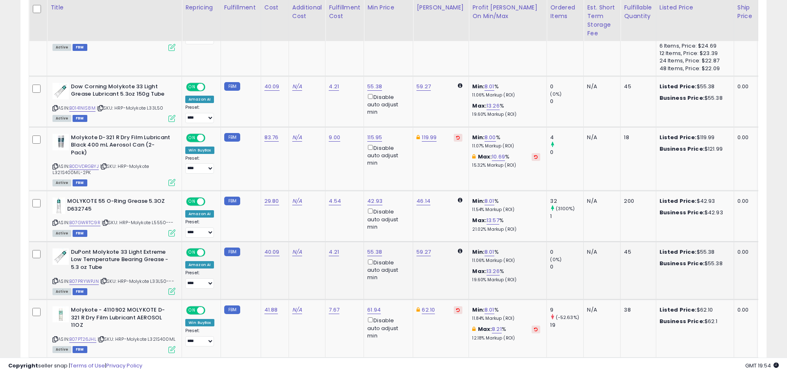
scroll to position [409952, 409691]
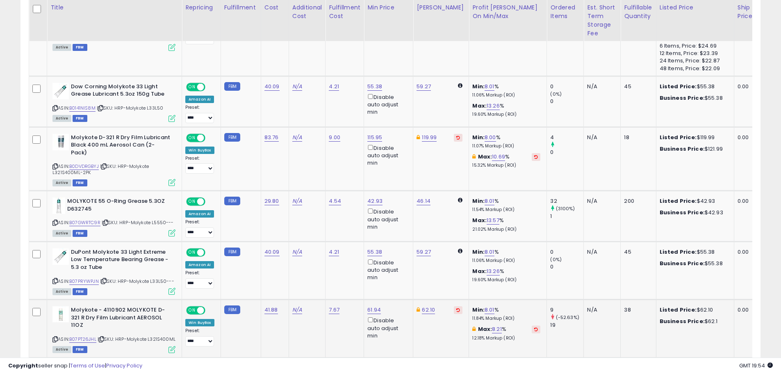
click at [170, 346] on icon at bounding box center [172, 349] width 7 height 7
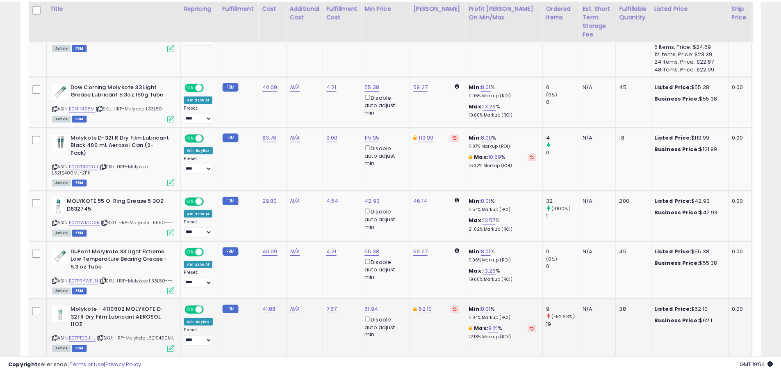
scroll to position [168, 433]
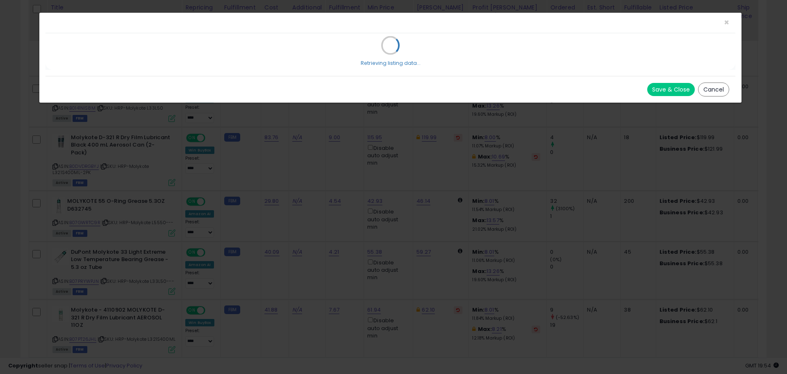
select select "******"
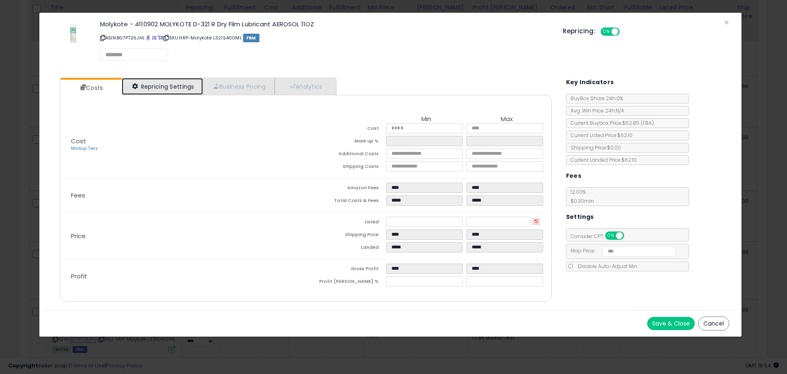
click at [155, 79] on link "Repricing Settings" at bounding box center [162, 86] width 81 height 17
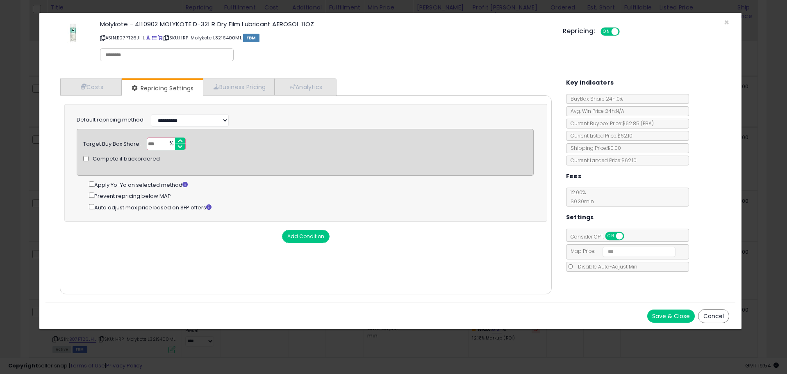
click at [665, 318] on button "Save & Close" at bounding box center [672, 315] width 48 height 13
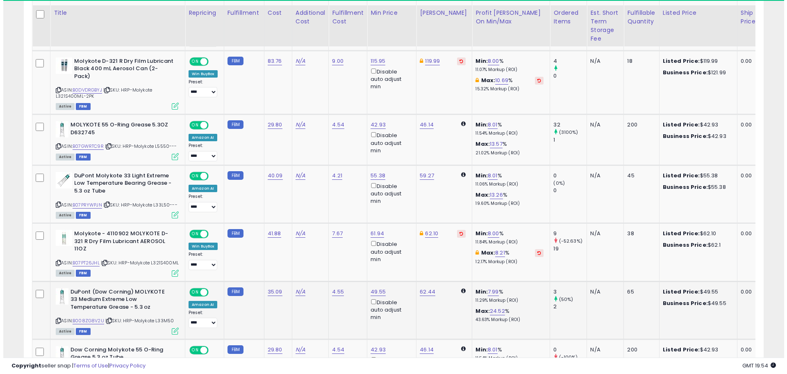
scroll to position [718, 0]
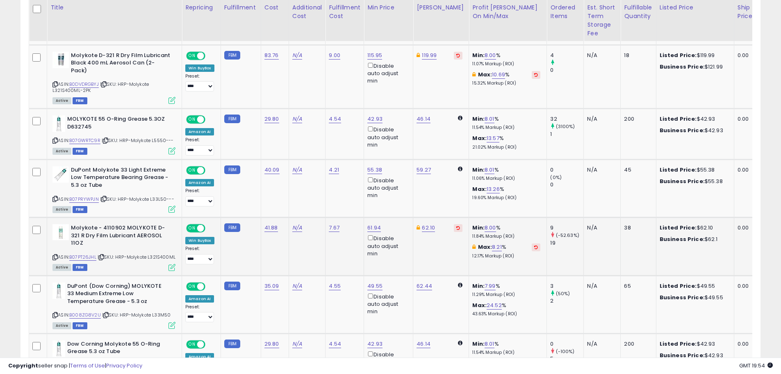
click at [171, 264] on icon at bounding box center [172, 267] width 7 height 7
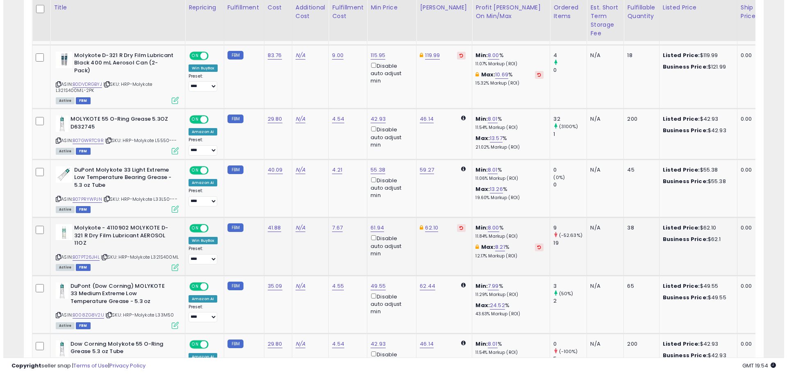
scroll to position [409952, 409687]
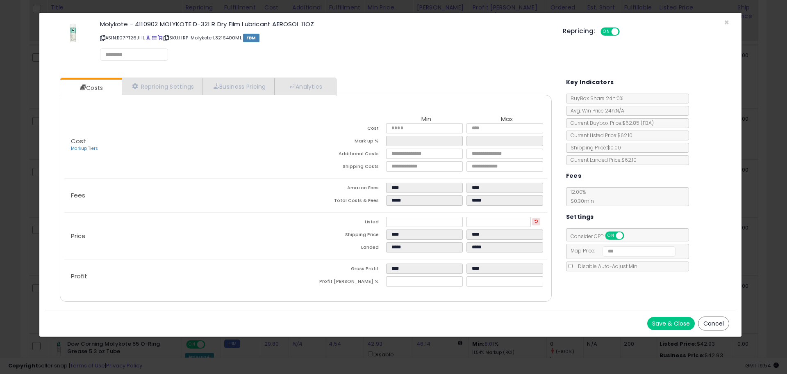
select select "******"
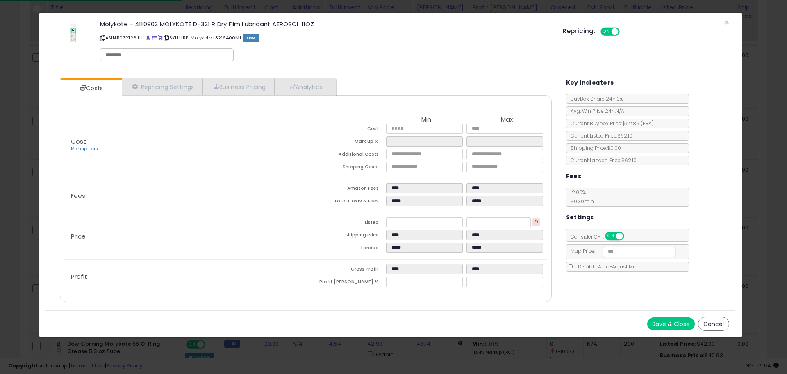
click at [153, 96] on div "Cost Markup Tiers Min Max Cost ***** ***** Mark up % ***** ***** Additional Cos…" at bounding box center [306, 198] width 492 height 207
click at [147, 84] on link "Repricing Settings" at bounding box center [162, 86] width 81 height 17
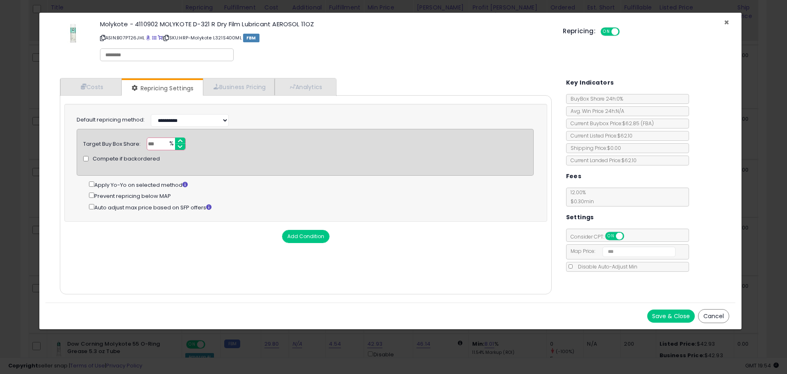
click at [726, 24] on span "×" at bounding box center [726, 22] width 5 height 12
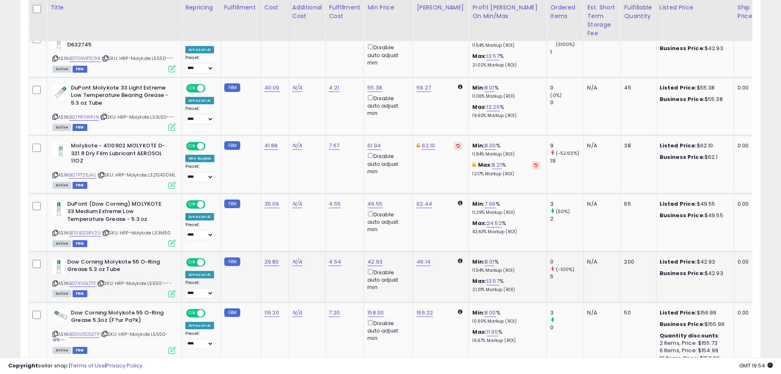
click at [174, 290] on icon at bounding box center [172, 293] width 7 height 7
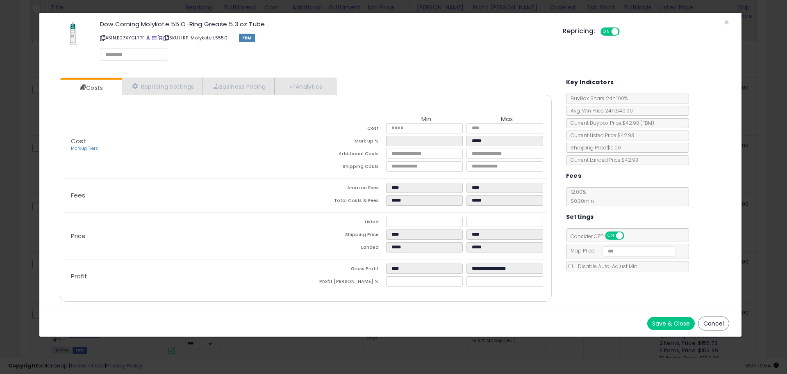
select select "*********"
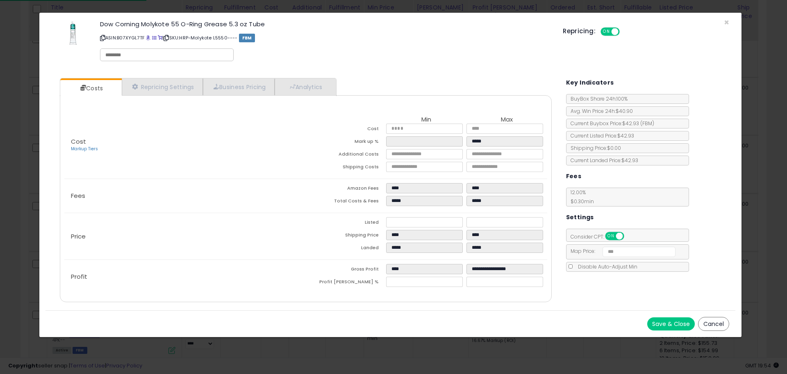
click at [181, 96] on div "Cost Markup Tiers Min Max Cost ***** ***** Mark up % ***** ***** Additional Cos…" at bounding box center [306, 198] width 492 height 207
click at [174, 84] on link "Repricing Settings" at bounding box center [162, 86] width 81 height 17
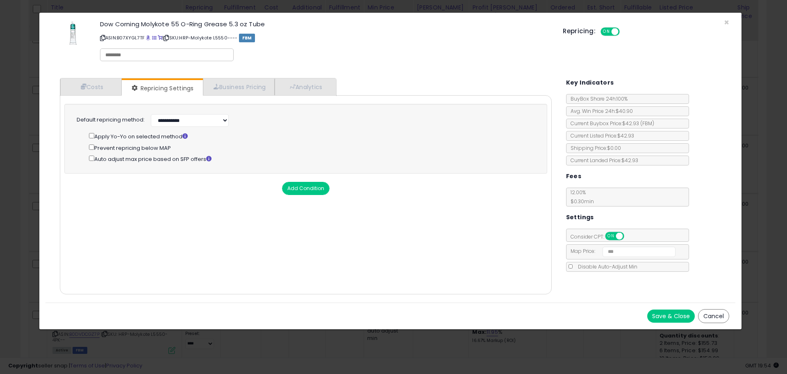
click at [694, 314] on button "Save & Close" at bounding box center [672, 315] width 48 height 13
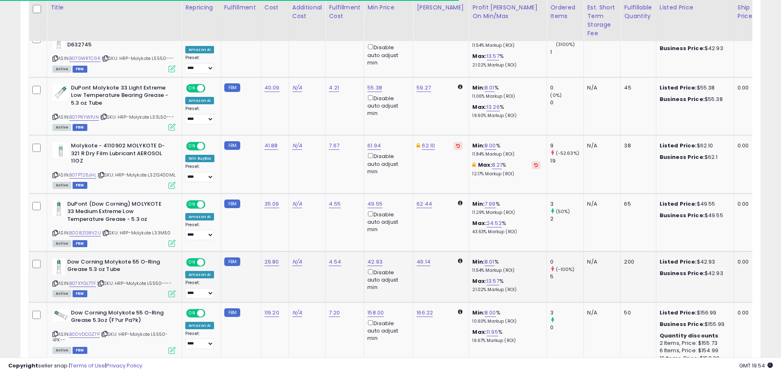
click at [173, 290] on icon at bounding box center [172, 293] width 7 height 7
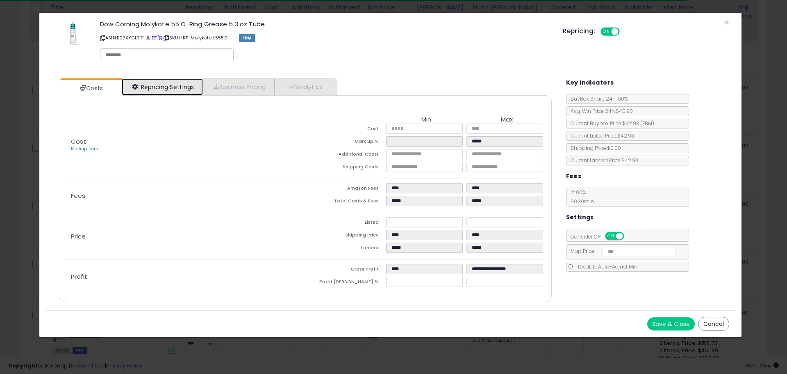
click at [177, 89] on link "Repricing Settings" at bounding box center [162, 86] width 81 height 17
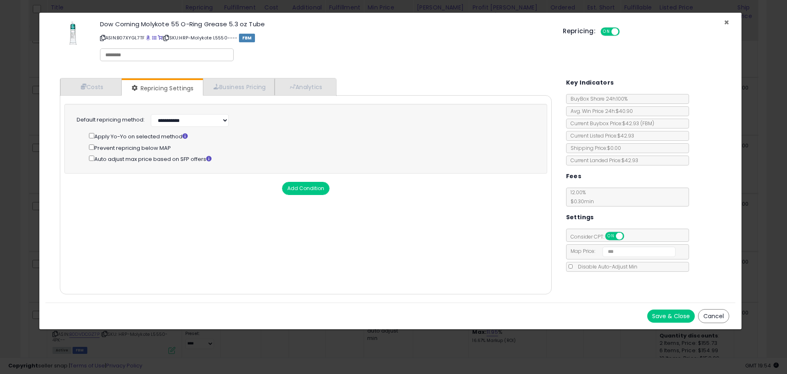
click at [726, 20] on span "×" at bounding box center [726, 22] width 5 height 12
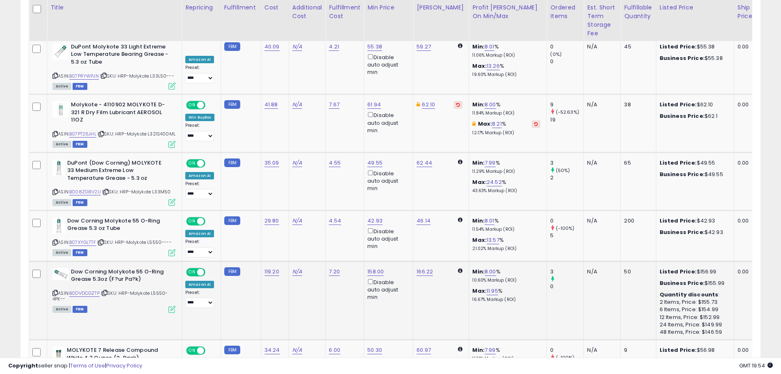
click at [174, 306] on icon at bounding box center [172, 309] width 7 height 7
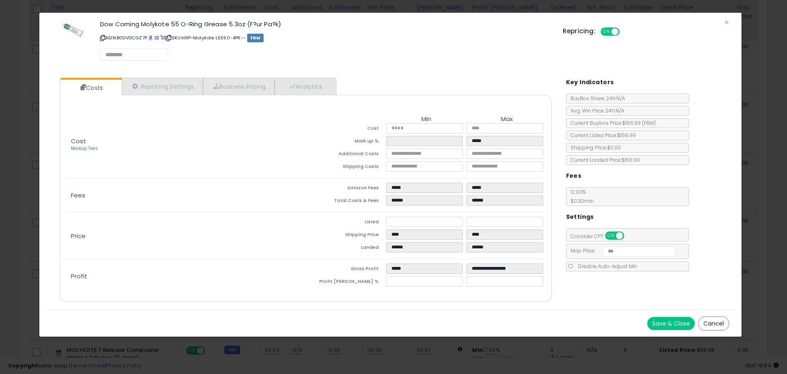
click at [161, 71] on div "Costs Repricing Settings Business Pricing Analytics Cost" at bounding box center [306, 190] width 508 height 238
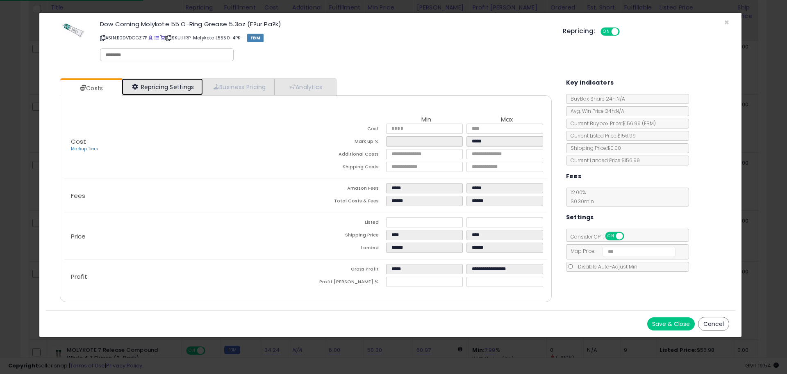
click at [165, 80] on link "Repricing Settings" at bounding box center [162, 86] width 81 height 17
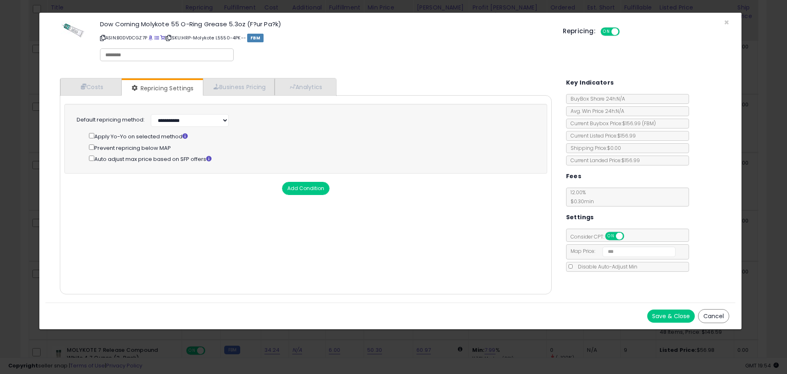
click at [95, 148] on div "Prevent repricing below MAP" at bounding box center [311, 147] width 445 height 9
click at [671, 315] on button "Save & Close" at bounding box center [672, 315] width 48 height 13
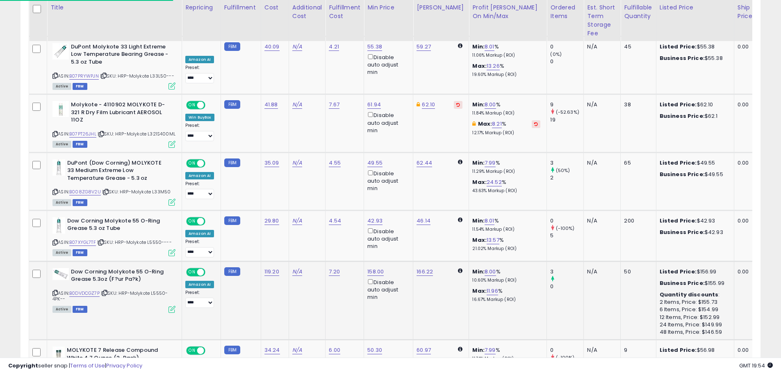
click at [171, 306] on icon at bounding box center [172, 309] width 7 height 7
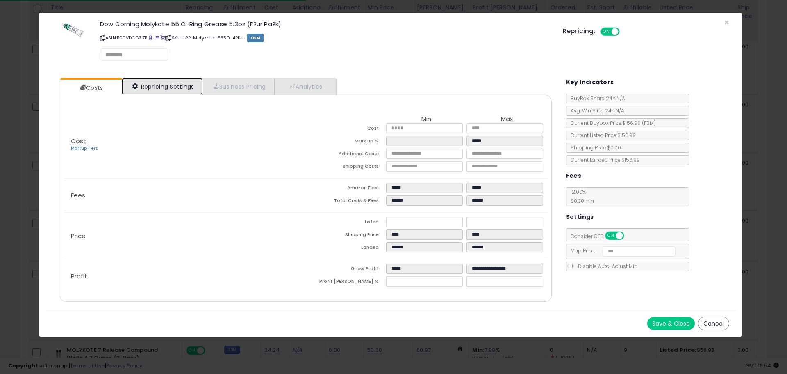
click at [175, 92] on link "Repricing Settings" at bounding box center [162, 86] width 81 height 17
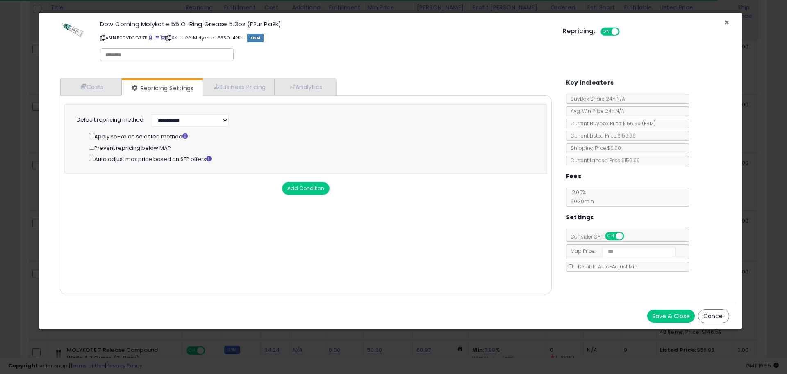
click at [729, 23] on span "×" at bounding box center [726, 22] width 5 height 12
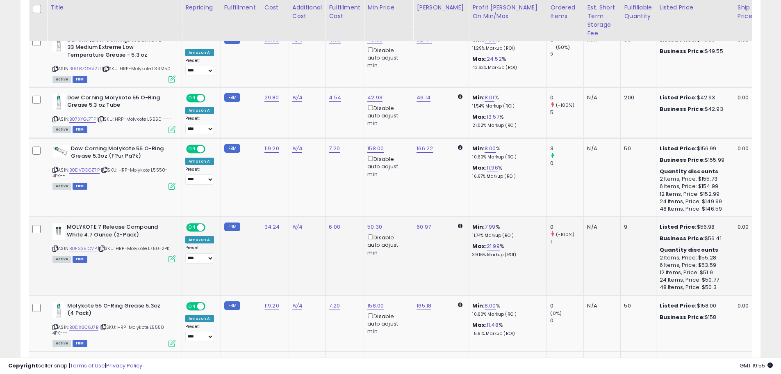
click at [174, 255] on icon at bounding box center [172, 258] width 7 height 7
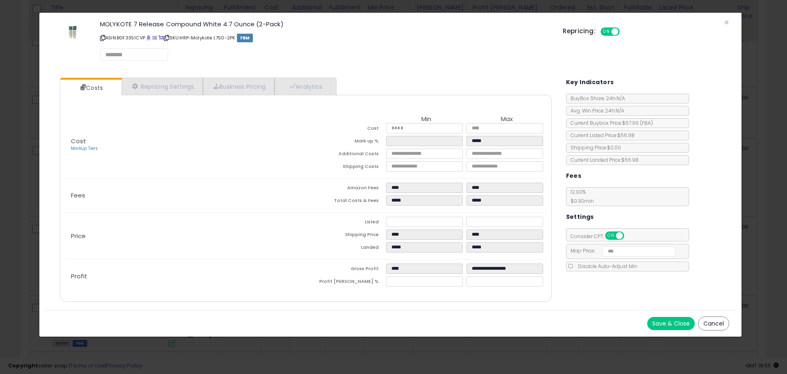
select select "*********"
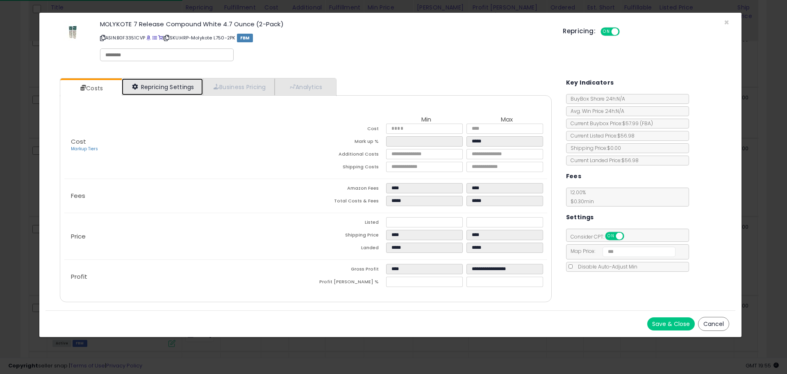
click at [171, 90] on link "Repricing Settings" at bounding box center [162, 86] width 81 height 17
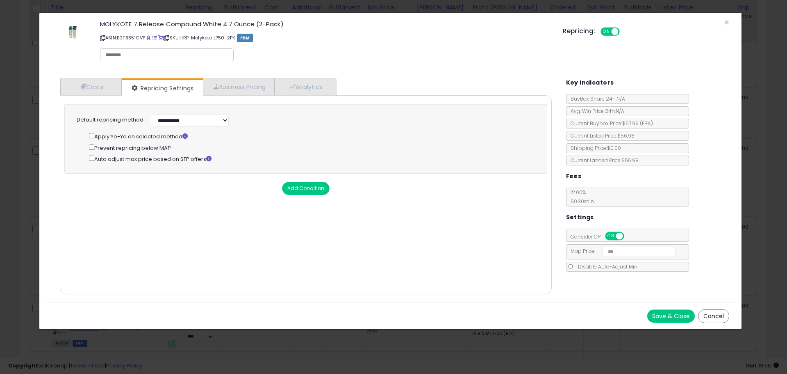
click at [93, 149] on div "Prevent repricing below MAP" at bounding box center [311, 147] width 445 height 9
click at [90, 150] on div "Prevent repricing below MAP" at bounding box center [311, 147] width 445 height 9
click at [92, 149] on div "Prevent repricing below MAP" at bounding box center [311, 147] width 445 height 9
click at [691, 313] on button "Save & Close" at bounding box center [672, 315] width 48 height 13
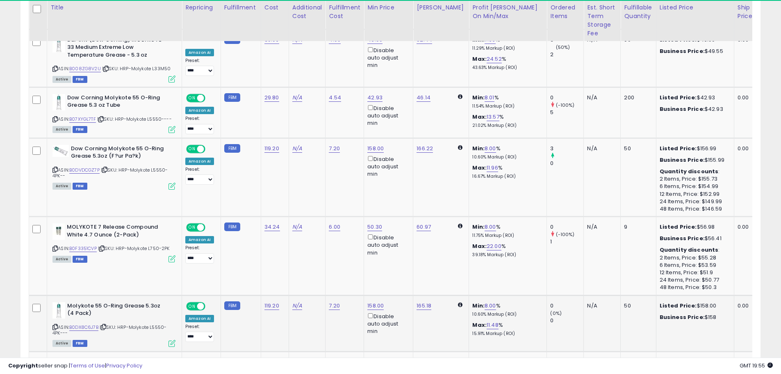
click at [171, 340] on icon at bounding box center [172, 343] width 7 height 7
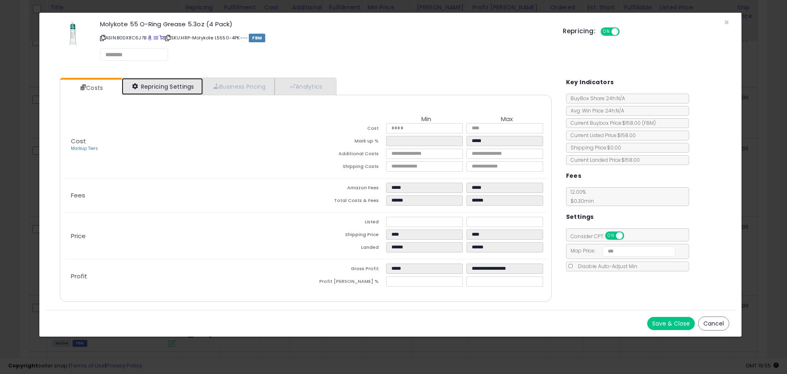
click at [162, 87] on link "Repricing Settings" at bounding box center [162, 86] width 81 height 17
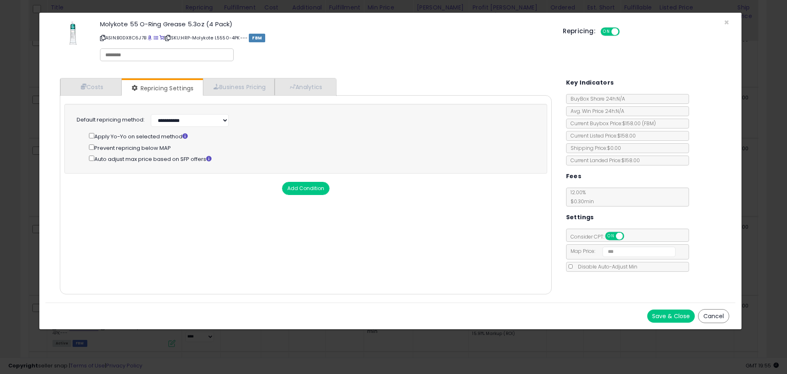
click at [671, 312] on button "Save & Close" at bounding box center [672, 315] width 48 height 13
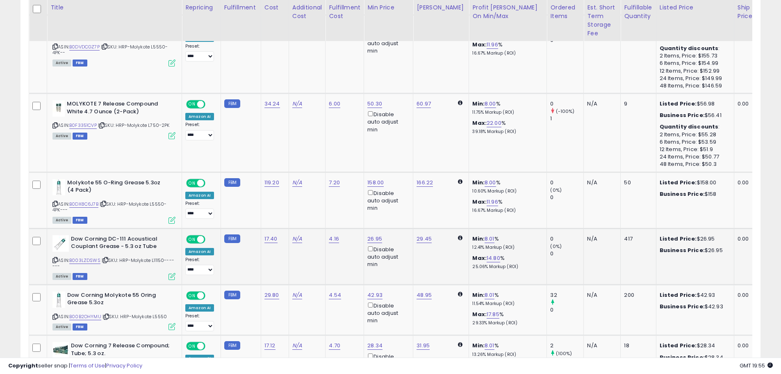
click at [172, 273] on icon at bounding box center [172, 276] width 7 height 7
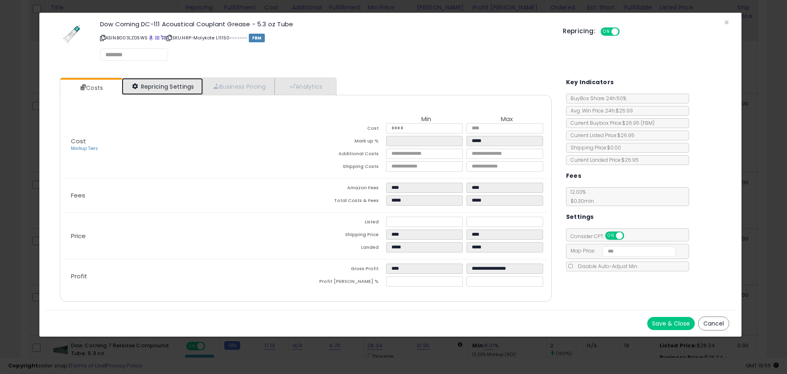
click at [144, 80] on link "Repricing Settings" at bounding box center [162, 86] width 81 height 17
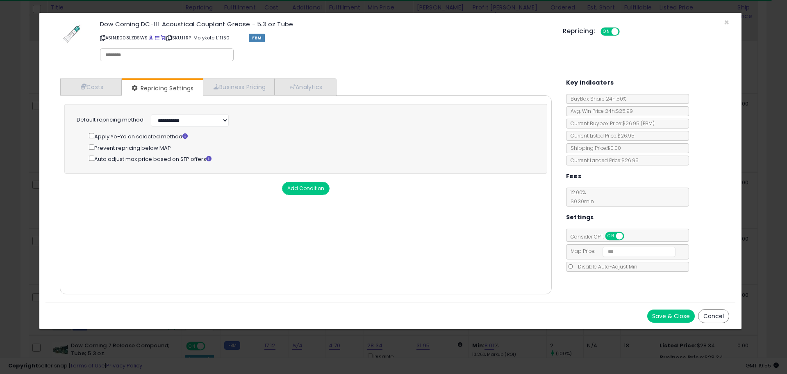
click at [666, 313] on button "Save & Close" at bounding box center [672, 315] width 48 height 13
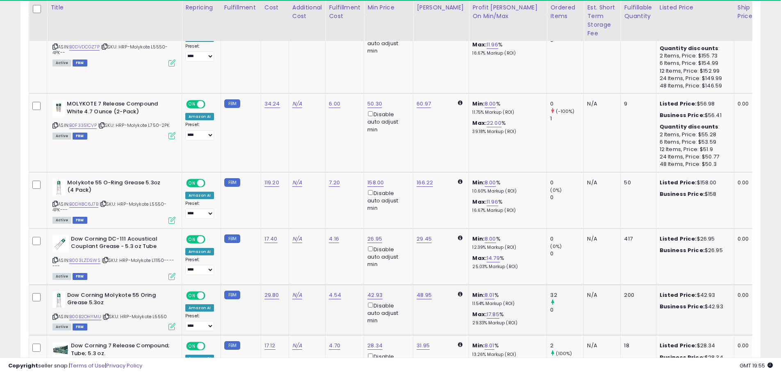
click at [173, 323] on icon at bounding box center [172, 326] width 7 height 7
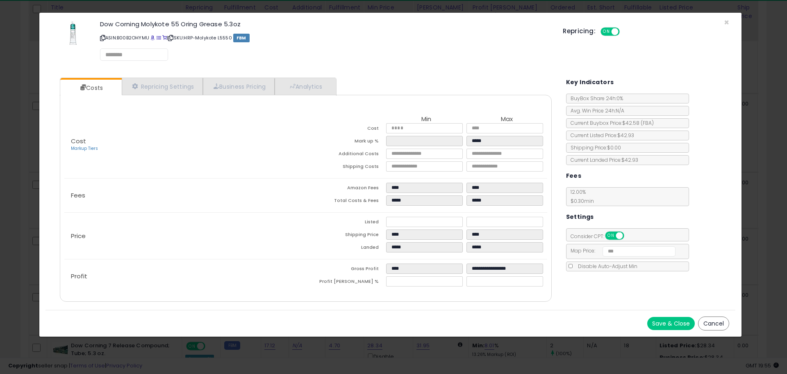
select select "*********"
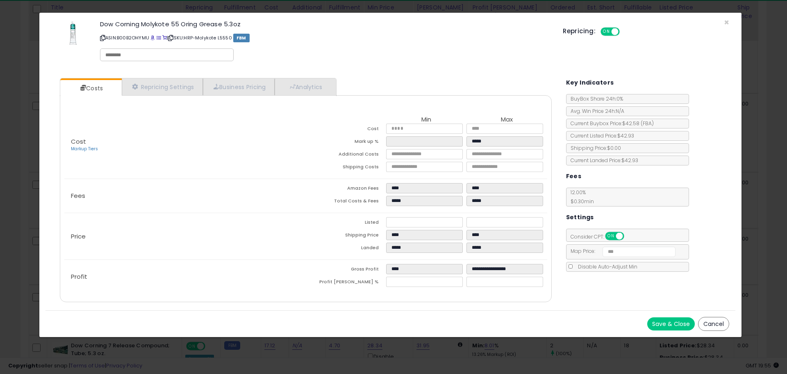
click at [141, 98] on div "Cost Markup Tiers Min Max Cost ***** ***** Mark up % ***** ***** Additional Cos…" at bounding box center [306, 198] width 492 height 207
click at [141, 87] on link "Repricing Settings" at bounding box center [162, 86] width 81 height 17
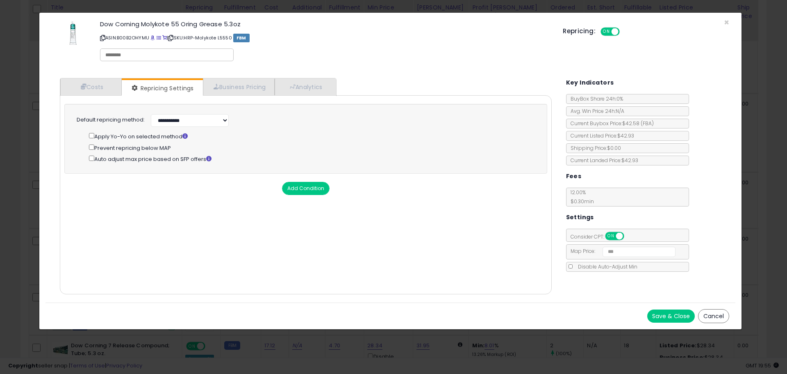
click at [674, 313] on button "Save & Close" at bounding box center [672, 315] width 48 height 13
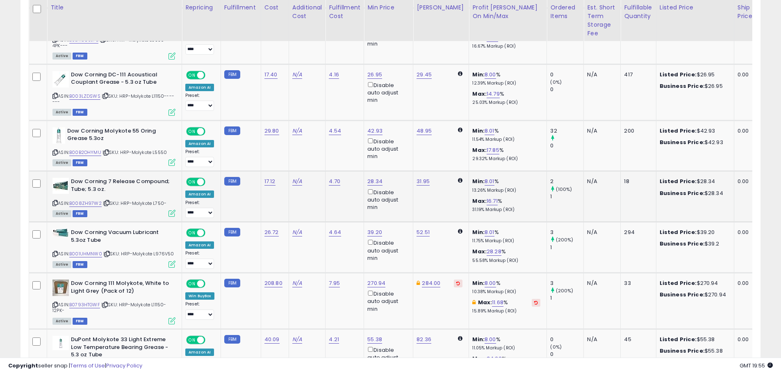
click at [170, 210] on icon at bounding box center [172, 213] width 7 height 7
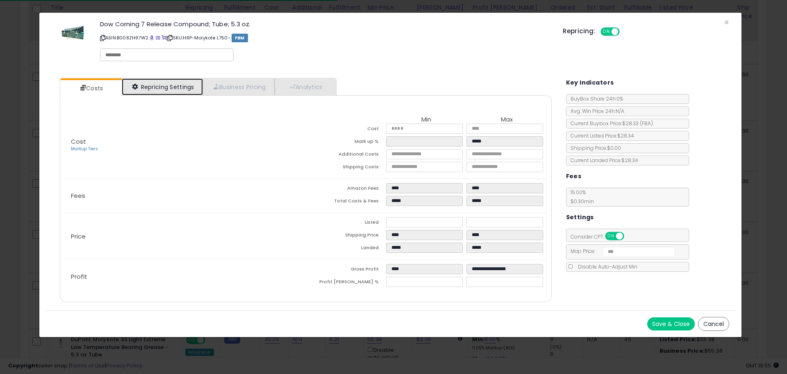
click at [167, 84] on link "Repricing Settings" at bounding box center [162, 86] width 81 height 17
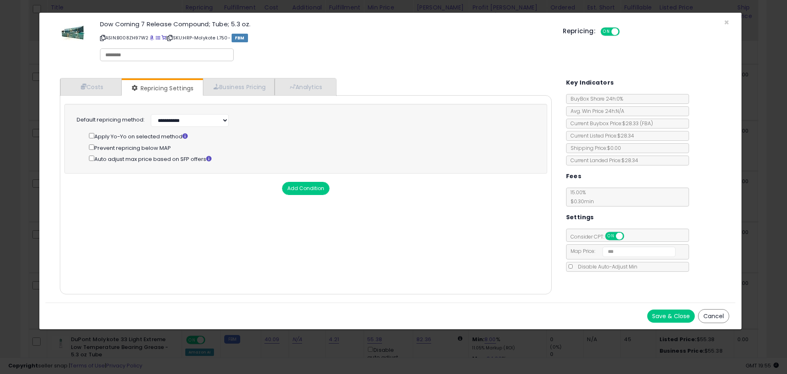
click at [88, 149] on div "**********" at bounding box center [305, 137] width 457 height 51
click at [94, 146] on div "Prevent repricing below MAP" at bounding box center [311, 147] width 445 height 9
click at [675, 321] on button "Save & Close" at bounding box center [672, 315] width 48 height 13
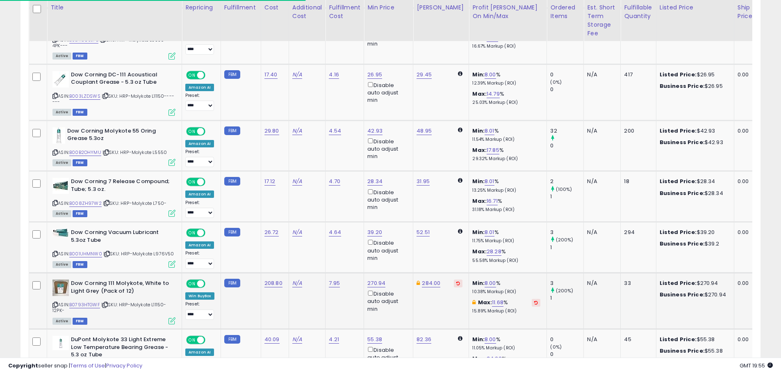
click at [171, 317] on icon at bounding box center [172, 320] width 7 height 7
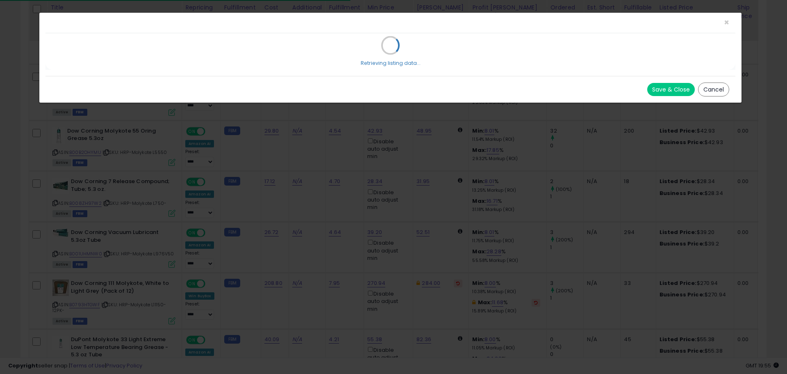
select select "******"
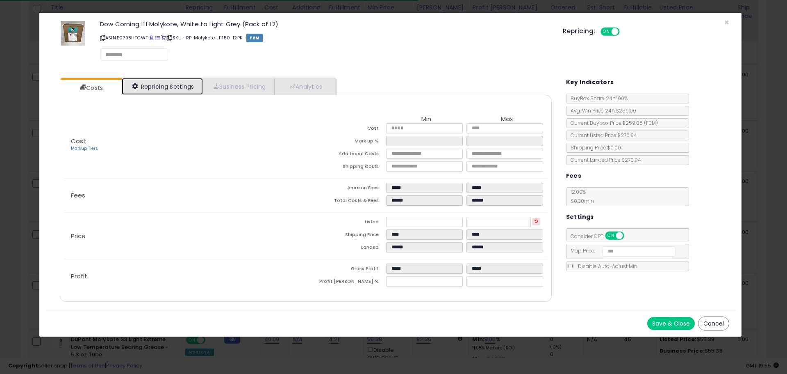
click at [175, 88] on link "Repricing Settings" at bounding box center [162, 86] width 81 height 17
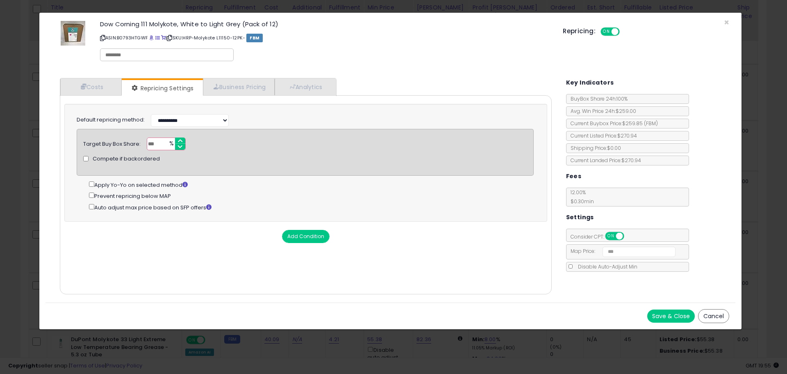
click at [678, 311] on button "Save & Close" at bounding box center [672, 315] width 48 height 13
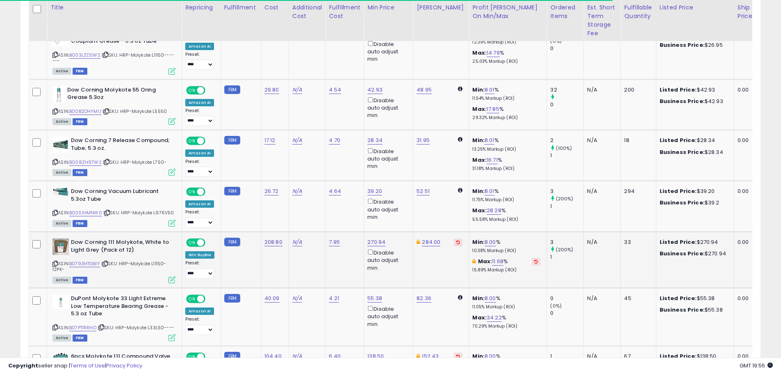
click at [169, 276] on icon at bounding box center [172, 279] width 7 height 7
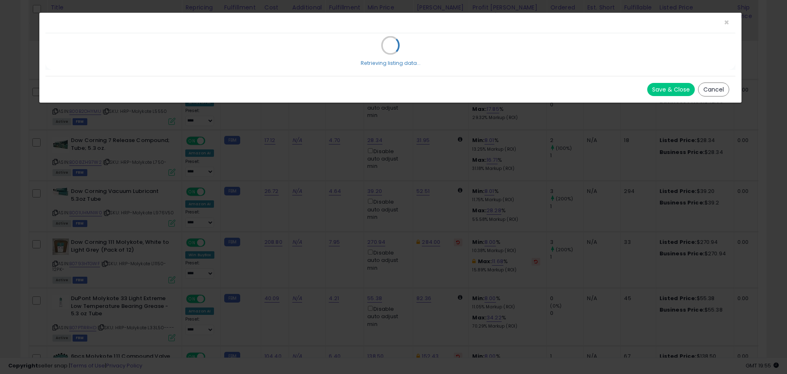
select select "******"
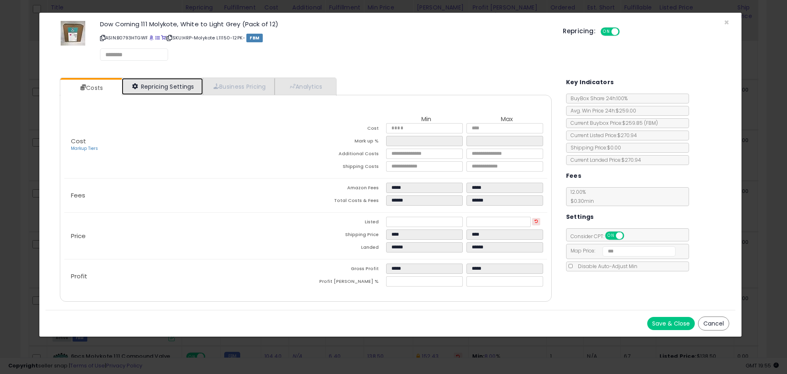
click at [155, 89] on link "Repricing Settings" at bounding box center [162, 86] width 81 height 17
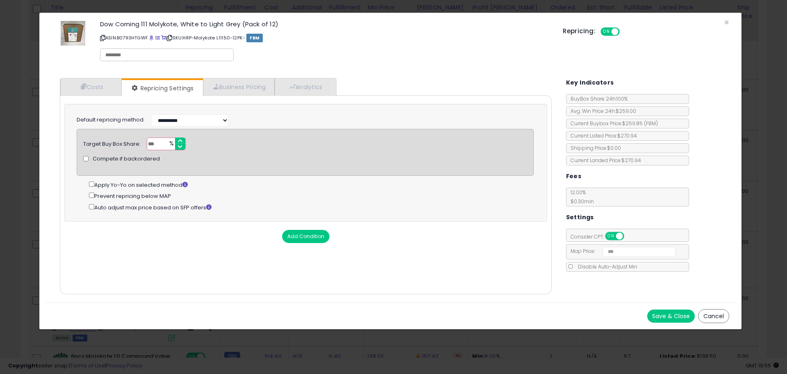
click at [730, 25] on div "Dow Corning 111 Molykote, White to Light Grey (Pack of 12) ASIN: B0793HTGWF | S…" at bounding box center [391, 42] width 690 height 47
click at [727, 24] on span "×" at bounding box center [726, 22] width 5 height 12
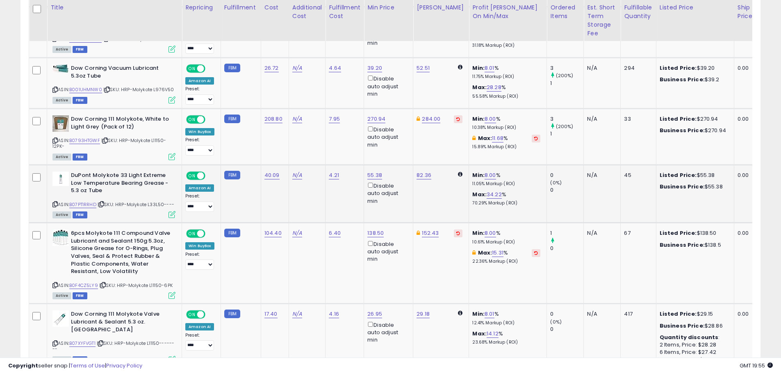
click at [169, 211] on icon at bounding box center [172, 214] width 7 height 7
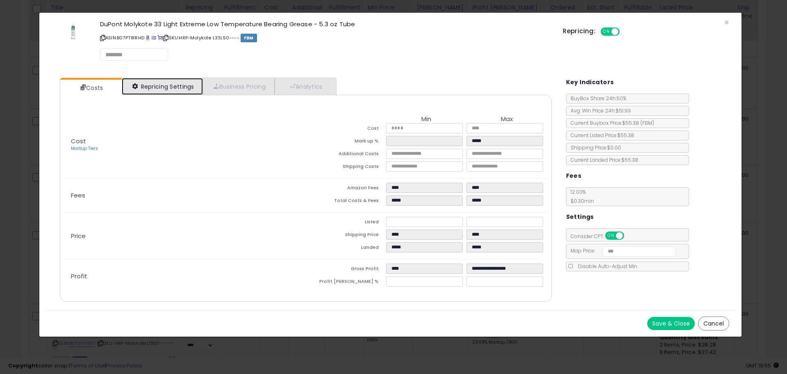
click at [160, 81] on link "Repricing Settings" at bounding box center [162, 86] width 81 height 17
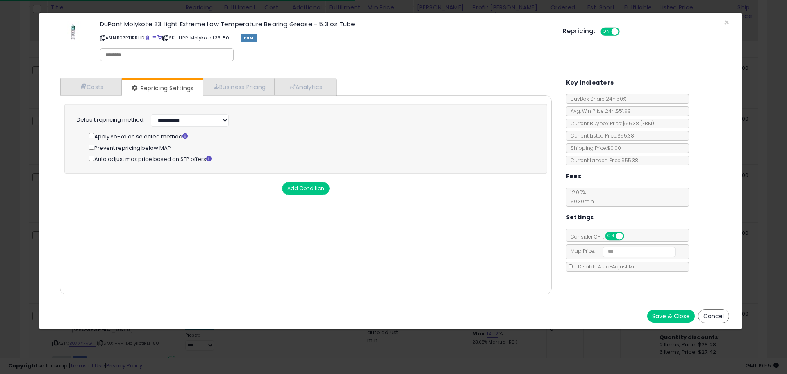
click at [88, 148] on div "**********" at bounding box center [305, 137] width 457 height 51
click at [668, 317] on button "Save & Close" at bounding box center [672, 315] width 48 height 13
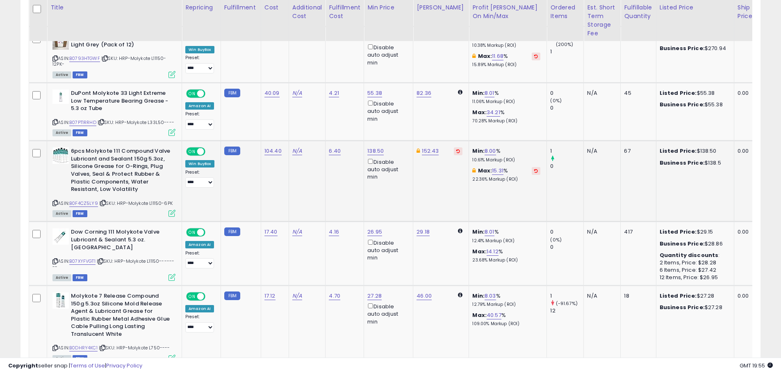
click at [175, 210] on icon at bounding box center [172, 213] width 7 height 7
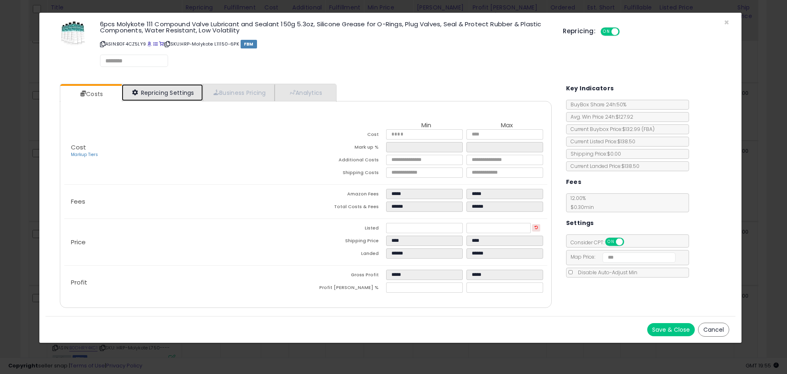
click at [161, 86] on link "Repricing Settings" at bounding box center [162, 92] width 81 height 17
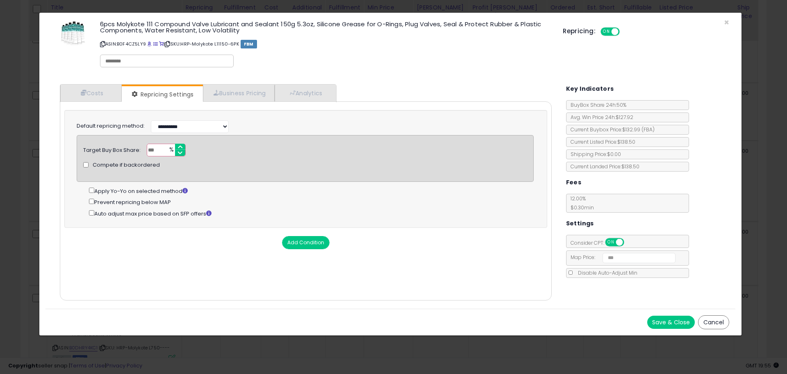
drag, startPoint x: 731, startPoint y: 27, endPoint x: 726, endPoint y: 22, distance: 7.8
click at [730, 27] on div "Repricing: ON OFF" at bounding box center [649, 33] width 173 height 12
click at [726, 21] on span "×" at bounding box center [726, 22] width 5 height 12
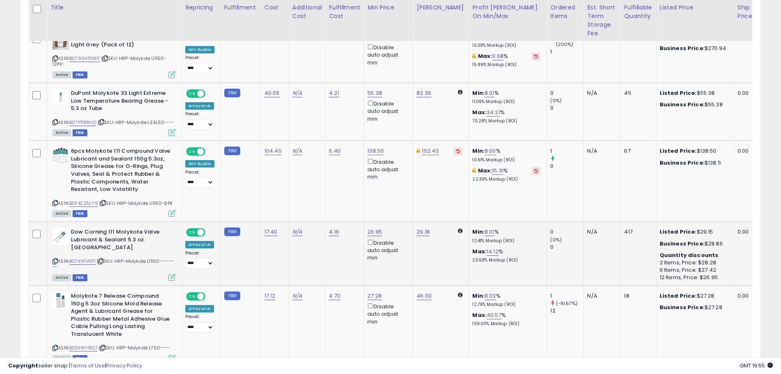
click at [170, 259] on div "ASIN: B07XYFVGT1 | SKU: HRP-Molykote L11150-------- Active FBM" at bounding box center [113, 254] width 123 height 52
click at [172, 274] on icon at bounding box center [172, 277] width 7 height 7
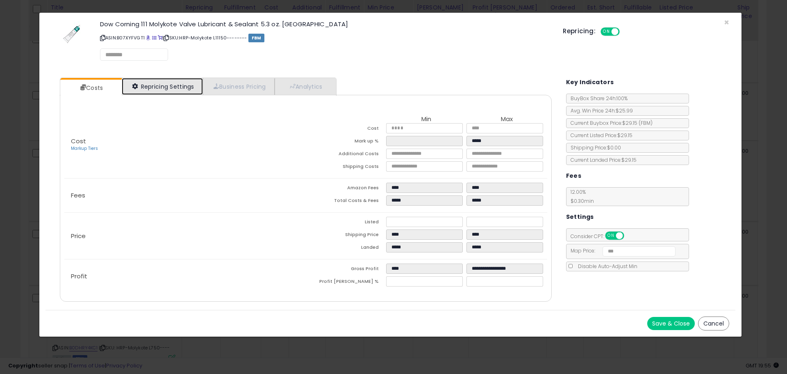
click at [178, 88] on link "Repricing Settings" at bounding box center [162, 86] width 81 height 17
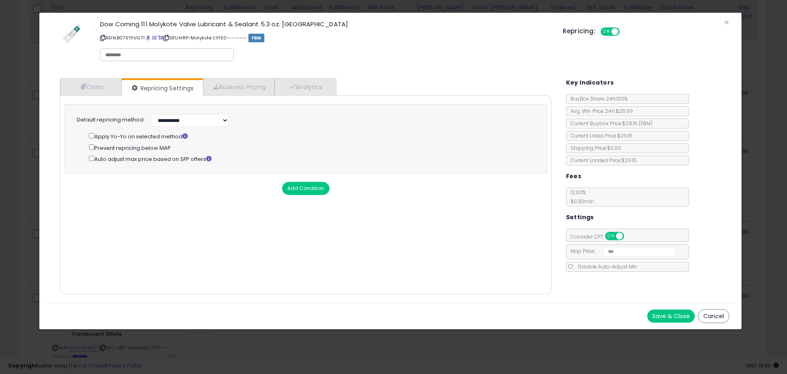
click at [658, 320] on button "Save & Close" at bounding box center [672, 315] width 48 height 13
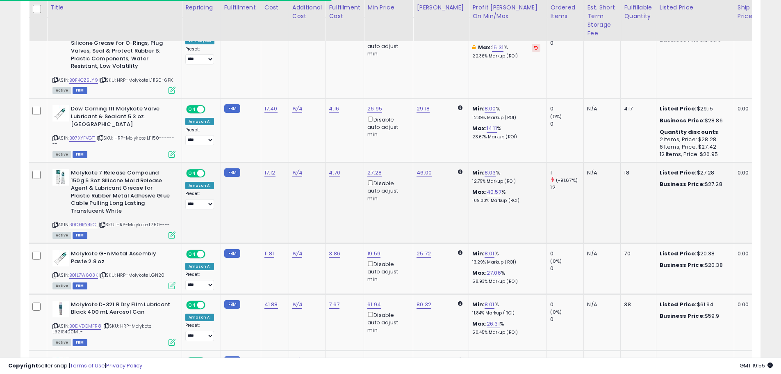
click at [171, 231] on icon at bounding box center [172, 234] width 7 height 7
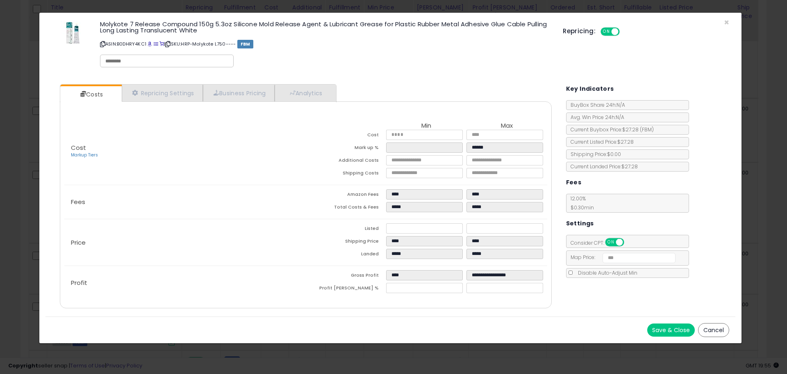
drag, startPoint x: 163, startPoint y: 75, endPoint x: 161, endPoint y: 80, distance: 5.2
click at [163, 76] on div "× Close Molykote 7 Release Compound 150g 5.3oz Silicone Mold Release Agent & Lu…" at bounding box center [391, 45] width 690 height 65
click at [158, 92] on link "Repricing Settings" at bounding box center [162, 92] width 81 height 17
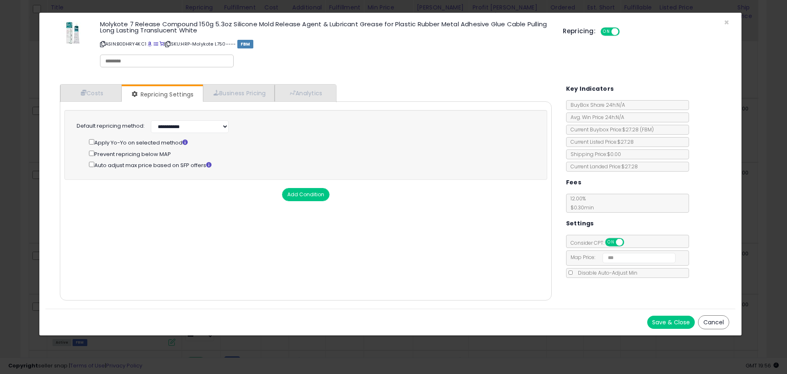
drag, startPoint x: 664, startPoint y: 322, endPoint x: 637, endPoint y: 316, distance: 27.6
click at [664, 321] on button "Save & Close" at bounding box center [672, 321] width 48 height 13
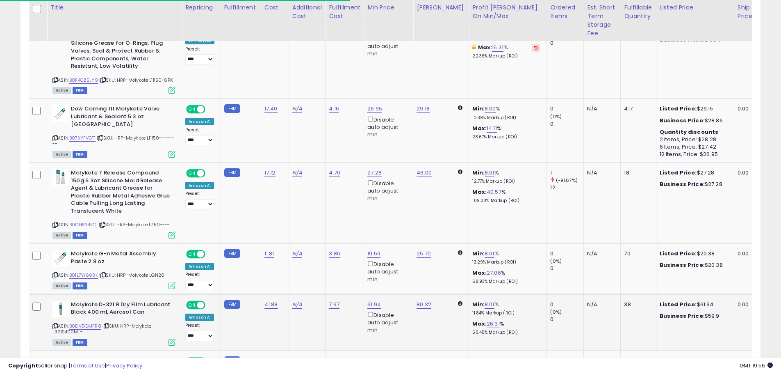
click at [172, 331] on div "ASIN: B0DVDQMFR8 | SKU: HRP-Molykote L321S400ML- Active FBM" at bounding box center [113, 323] width 123 height 44
click at [173, 338] on icon at bounding box center [172, 341] width 7 height 7
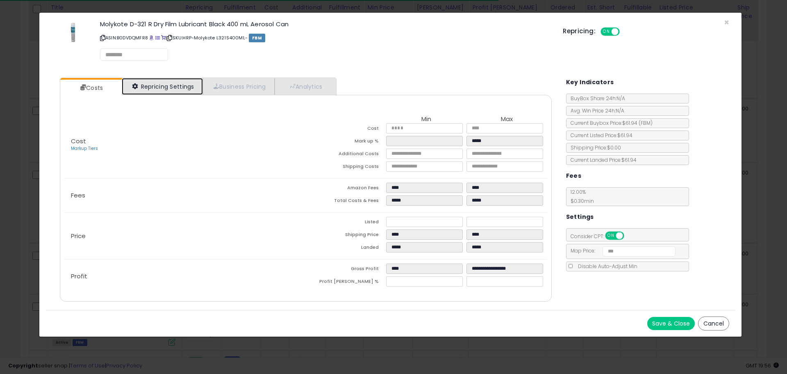
click at [183, 92] on link "Repricing Settings" at bounding box center [162, 86] width 81 height 17
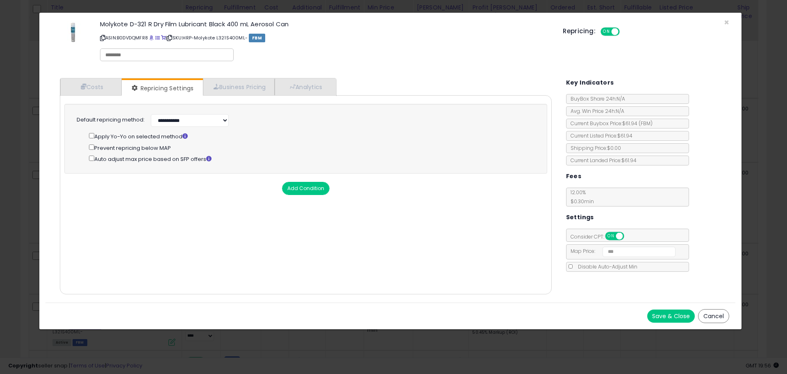
click at [659, 314] on button "Save & Close" at bounding box center [672, 315] width 48 height 13
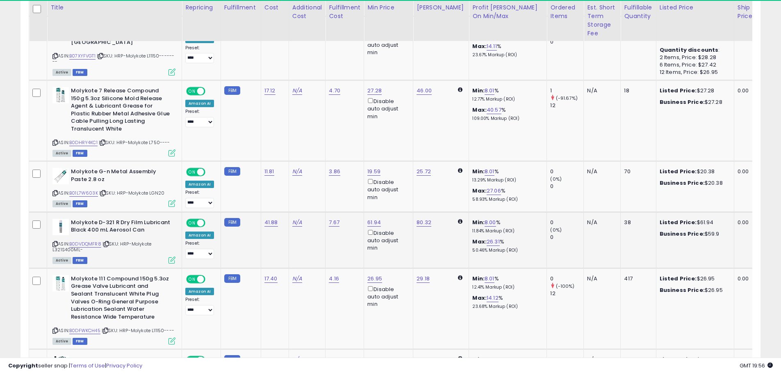
click at [171, 256] on icon at bounding box center [172, 259] width 7 height 7
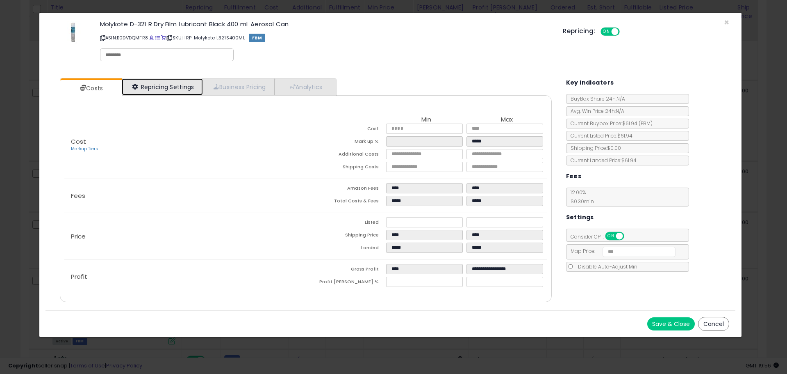
click at [176, 91] on link "Repricing Settings" at bounding box center [162, 86] width 81 height 17
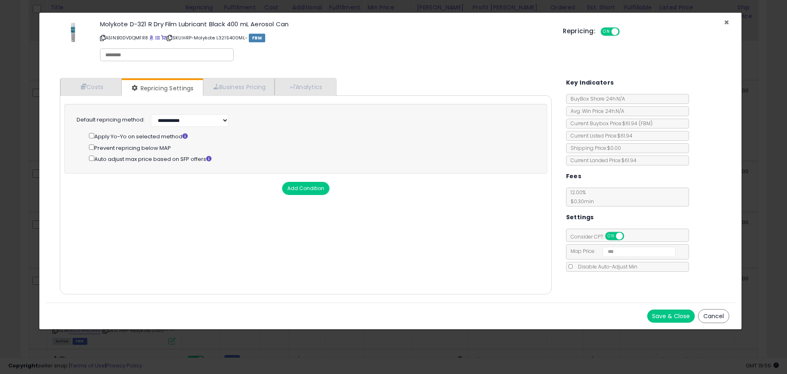
click at [728, 20] on span "×" at bounding box center [726, 22] width 5 height 12
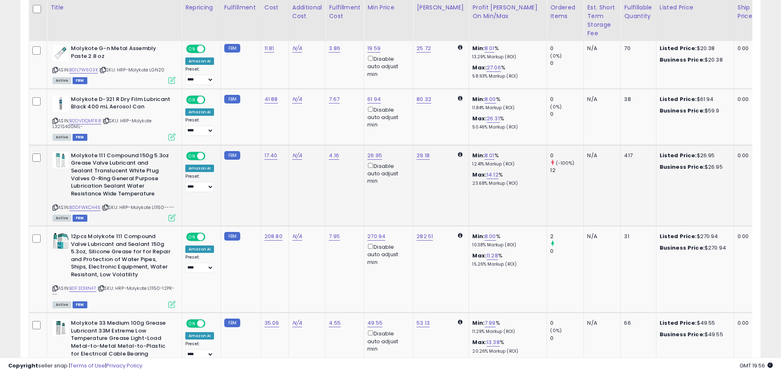
click at [173, 215] on icon at bounding box center [172, 217] width 7 height 7
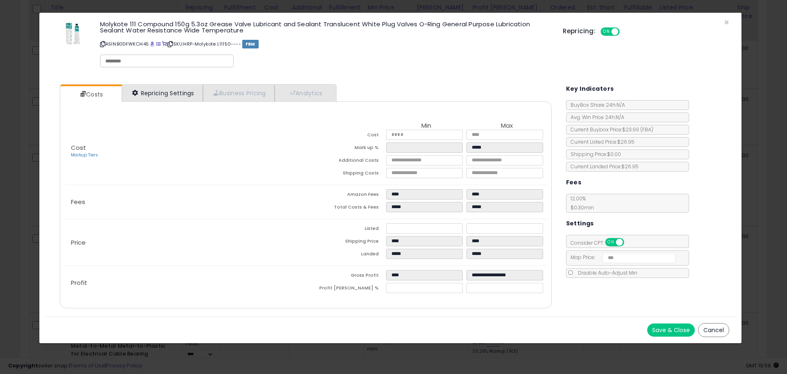
drag, startPoint x: 184, startPoint y: 81, endPoint x: 185, endPoint y: 92, distance: 11.5
click at [185, 83] on div "Costs Repricing Settings Business Pricing Analytics Cost" at bounding box center [306, 197] width 508 height 238
click at [185, 92] on link "Repricing Settings" at bounding box center [162, 92] width 81 height 17
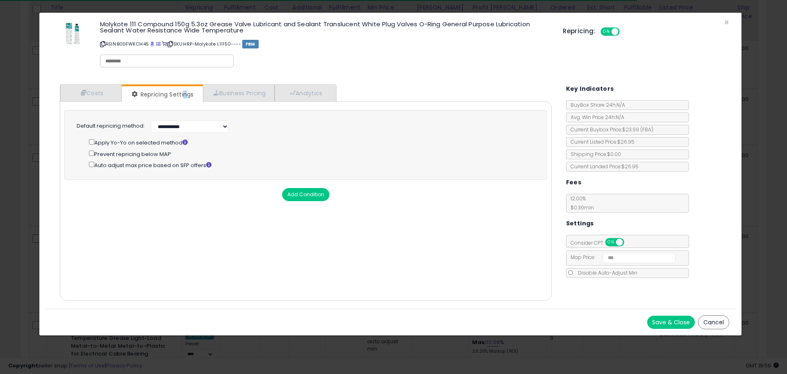
click at [98, 153] on div "Prevent repricing below MAP" at bounding box center [311, 153] width 445 height 9
click at [682, 320] on button "Save & Close" at bounding box center [672, 321] width 48 height 13
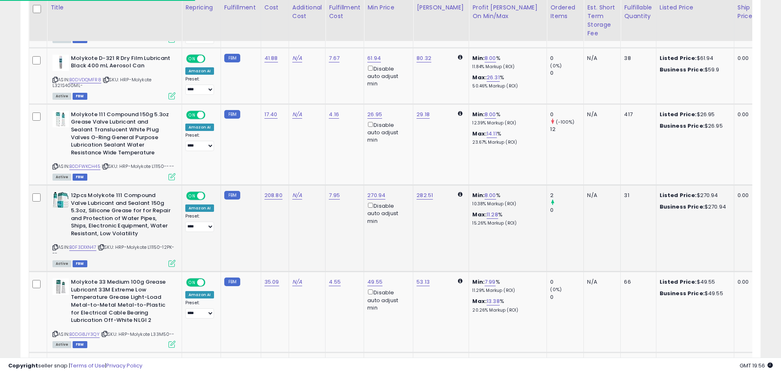
click at [171, 265] on icon at bounding box center [172, 263] width 7 height 7
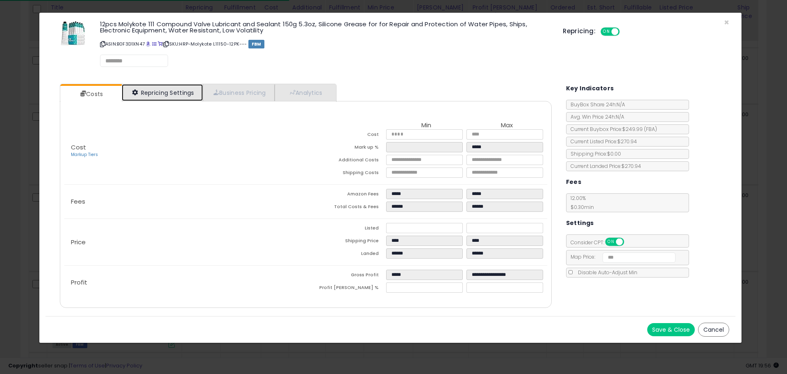
click at [164, 85] on link "Repricing Settings" at bounding box center [162, 92] width 81 height 17
select select "*********"
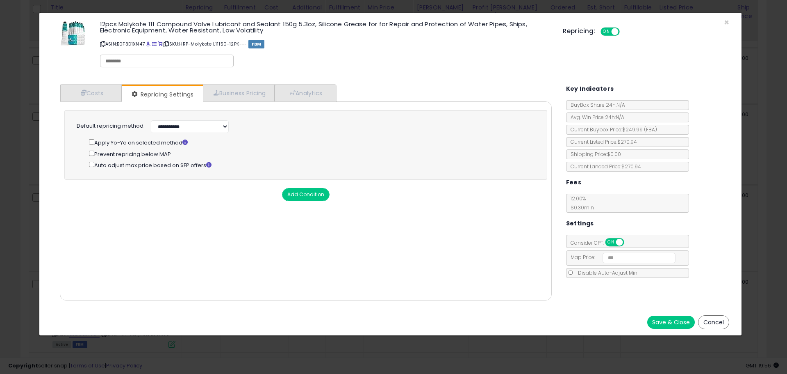
click at [89, 154] on div "**********" at bounding box center [305, 143] width 457 height 51
click at [670, 324] on button "Save & Close" at bounding box center [672, 321] width 48 height 13
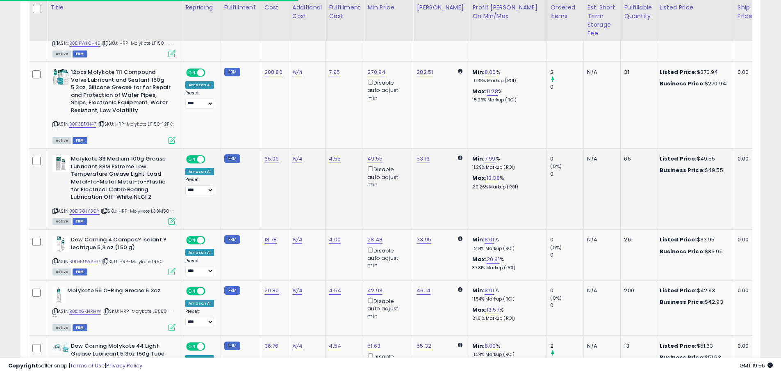
click at [170, 224] on icon at bounding box center [172, 220] width 7 height 7
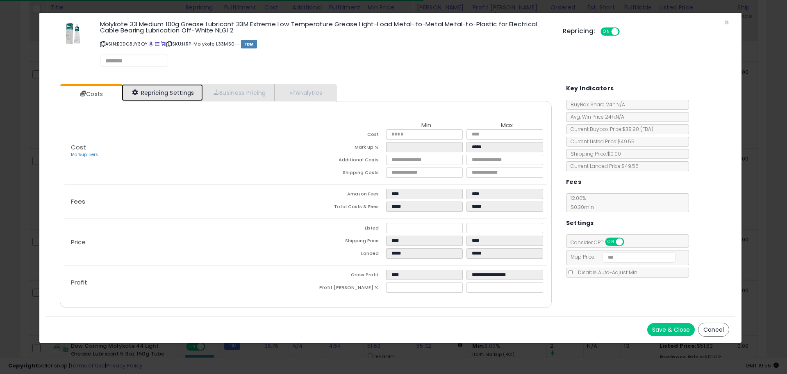
click at [176, 84] on link "Repricing Settings" at bounding box center [162, 92] width 81 height 17
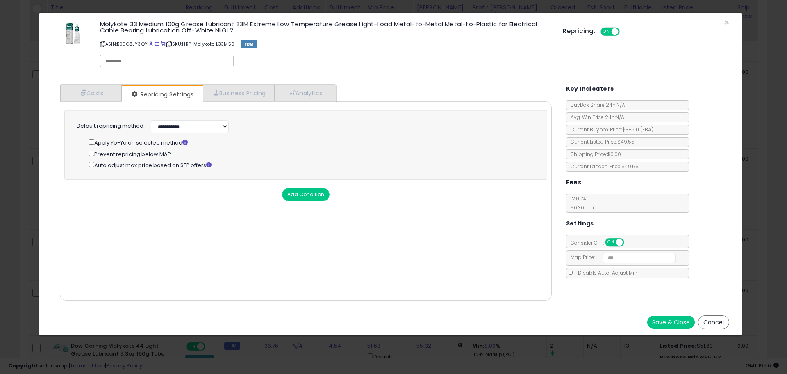
click at [94, 155] on div "Prevent repricing below MAP" at bounding box center [311, 153] width 445 height 9
click at [667, 315] on div "Save & Close Cancel" at bounding box center [391, 321] width 690 height 27
drag, startPoint x: 637, startPoint y: 319, endPoint x: 667, endPoint y: 320, distance: 30.0
click at [646, 320] on div "Save & Close Cancel" at bounding box center [391, 321] width 690 height 27
click at [667, 320] on button "Save & Close" at bounding box center [672, 321] width 48 height 13
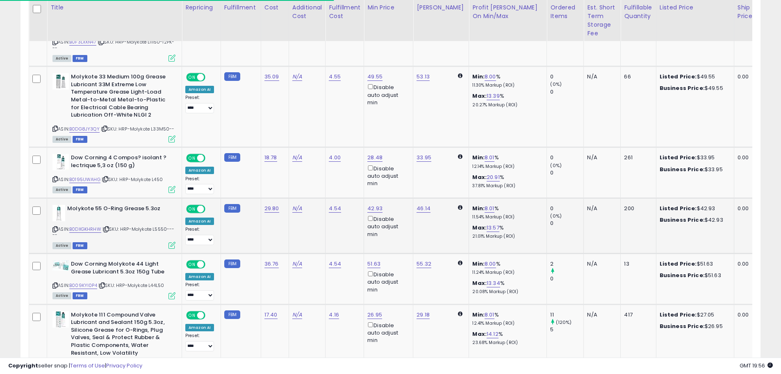
click at [171, 247] on div "ASIN: B0DXGKHRHW | SKU: HRP-Molykote L5550----- Active FBM" at bounding box center [113, 226] width 123 height 43
click at [171, 249] on icon at bounding box center [172, 245] width 7 height 7
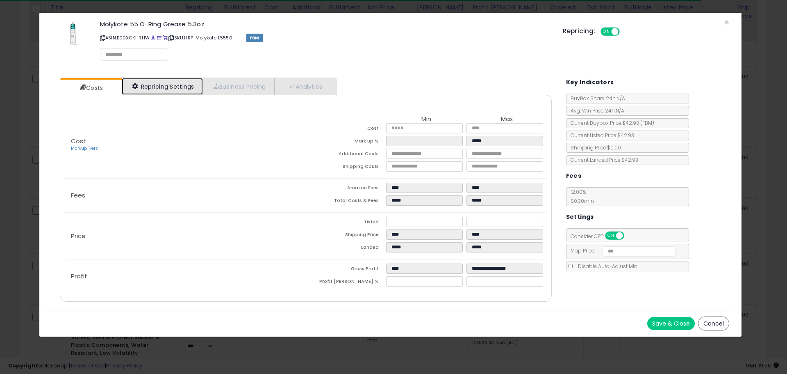
select select "*********"
click at [162, 91] on link "Repricing Settings" at bounding box center [162, 86] width 81 height 17
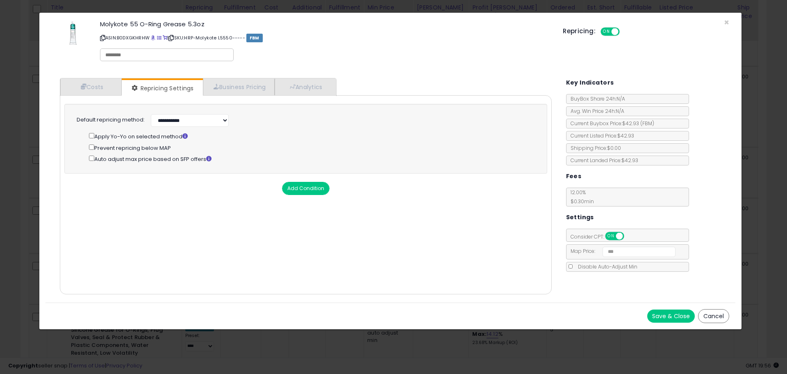
click at [97, 149] on div "Prevent repricing below MAP" at bounding box center [311, 147] width 445 height 9
click at [660, 316] on button "Save & Close" at bounding box center [672, 315] width 48 height 13
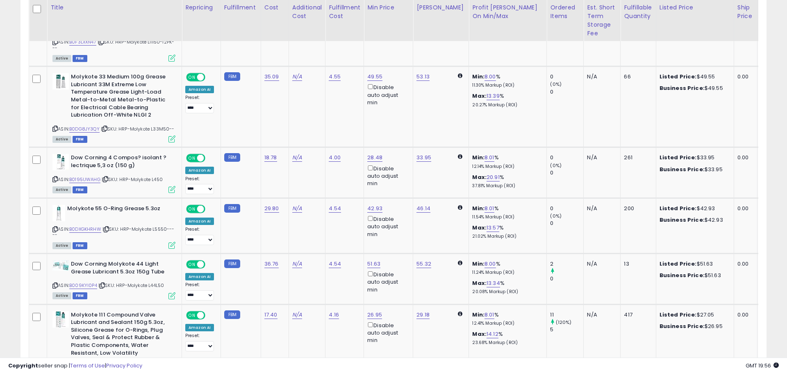
click at [176, 303] on td "Dow Corning Molykote 44 Light Grease Lubricant 5.3oz 150g Tube ASIN: B009KYI0P4…" at bounding box center [114, 278] width 135 height 51
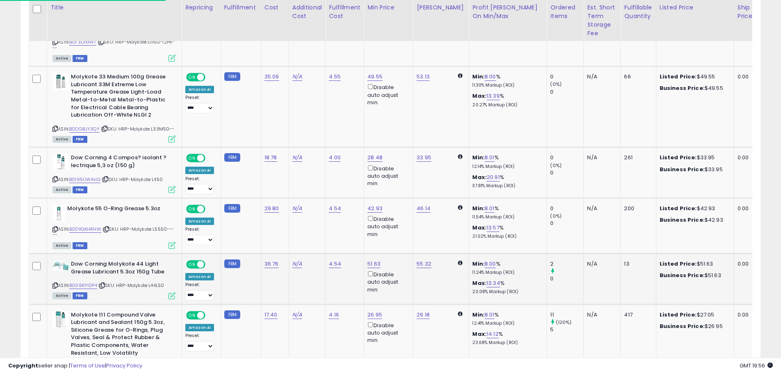
click at [170, 299] on icon at bounding box center [172, 295] width 7 height 7
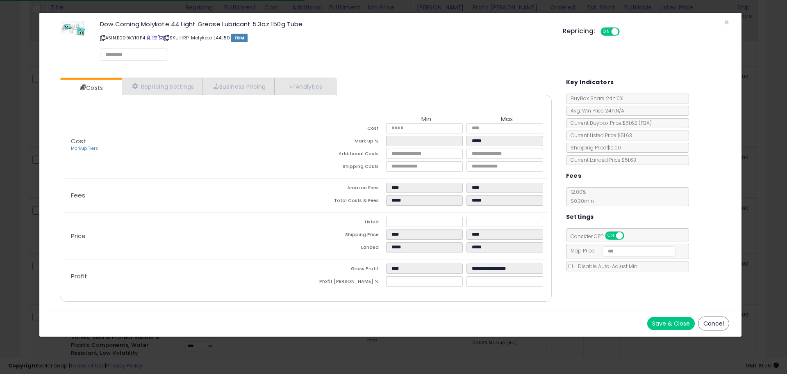
click at [159, 97] on div "Cost Markup Tiers Min Max Cost ***** ***** Mark up % ***** ***** Additional Cos…" at bounding box center [306, 198] width 492 height 207
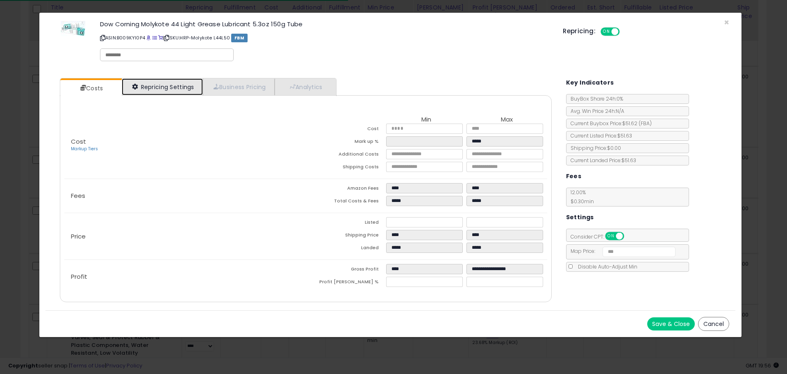
click at [159, 91] on link "Repricing Settings" at bounding box center [162, 86] width 81 height 17
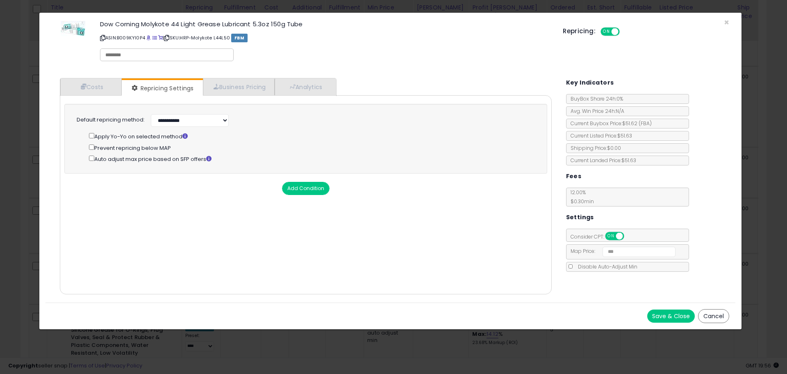
click at [89, 144] on div "**********" at bounding box center [305, 137] width 457 height 51
click at [667, 322] on div "Save & Close Cancel" at bounding box center [391, 315] width 690 height 27
click at [664, 316] on button "Save & Close" at bounding box center [672, 315] width 48 height 13
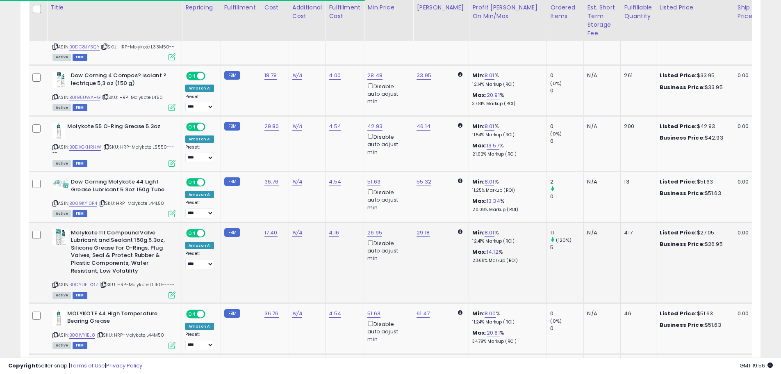
drag, startPoint x: 176, startPoint y: 304, endPoint x: 173, endPoint y: 307, distance: 4.4
click at [175, 303] on td "Molykote 111 Compound Valve Lubricant and Sealant 150g 5.3oz, Silicone Grease f…" at bounding box center [114, 262] width 135 height 81
click at [173, 298] on icon at bounding box center [172, 294] width 7 height 7
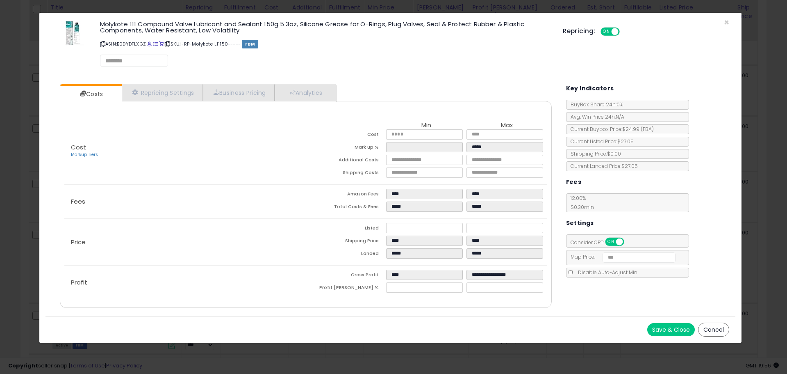
click at [181, 82] on div "Costs Repricing Settings Business Pricing Analytics Cost" at bounding box center [306, 197] width 508 height 238
click at [183, 87] on link "Repricing Settings" at bounding box center [162, 92] width 81 height 17
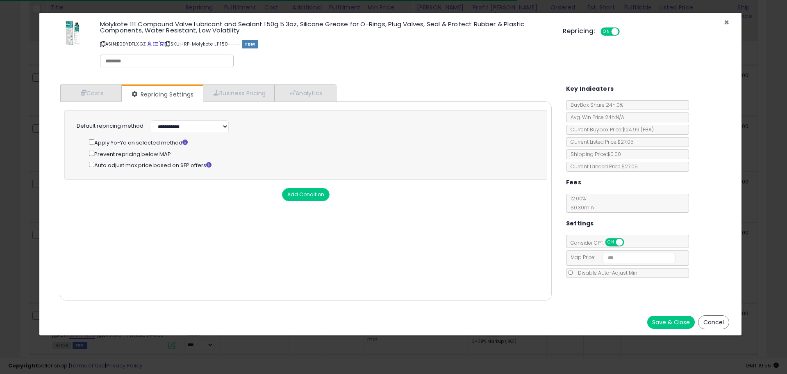
click at [726, 24] on span "×" at bounding box center [726, 22] width 5 height 12
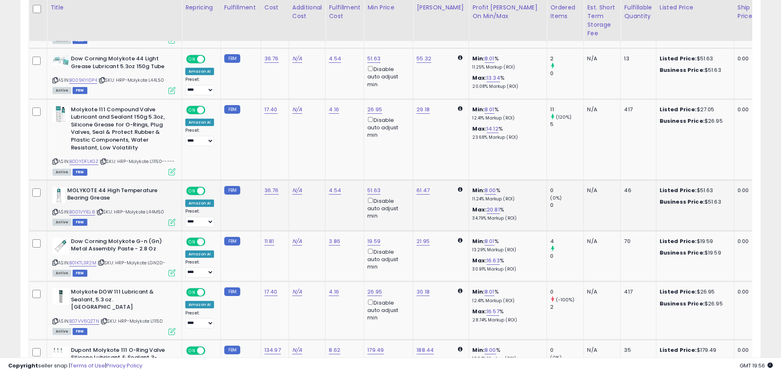
click at [171, 226] on icon at bounding box center [172, 222] width 7 height 7
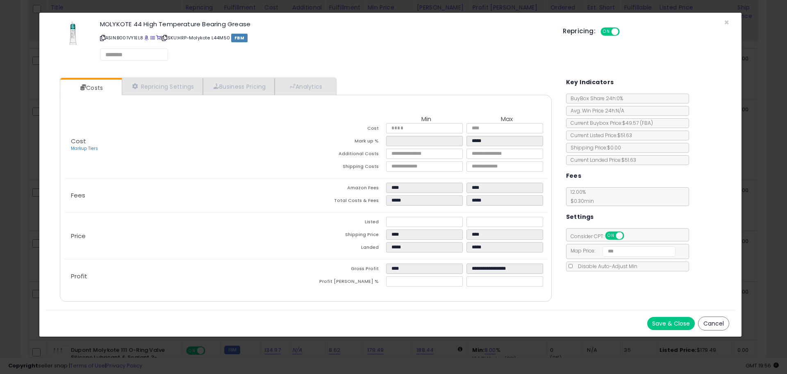
click at [141, 76] on div "Costs Repricing Settings Business Pricing Analytics Cost" at bounding box center [306, 190] width 508 height 238
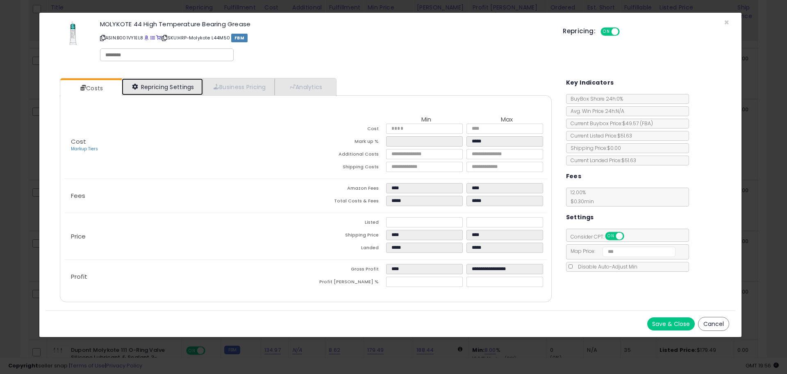
click at [144, 82] on link "Repricing Settings" at bounding box center [162, 86] width 81 height 17
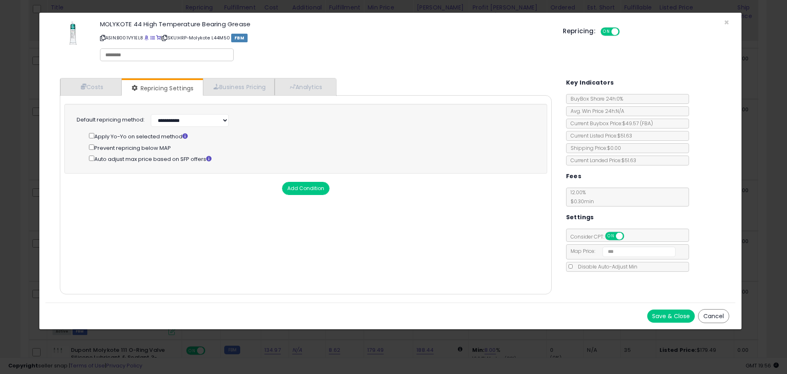
click at [654, 308] on div "Save & Close Cancel" at bounding box center [391, 315] width 690 height 27
click at [662, 315] on button "Save & Close" at bounding box center [672, 315] width 48 height 13
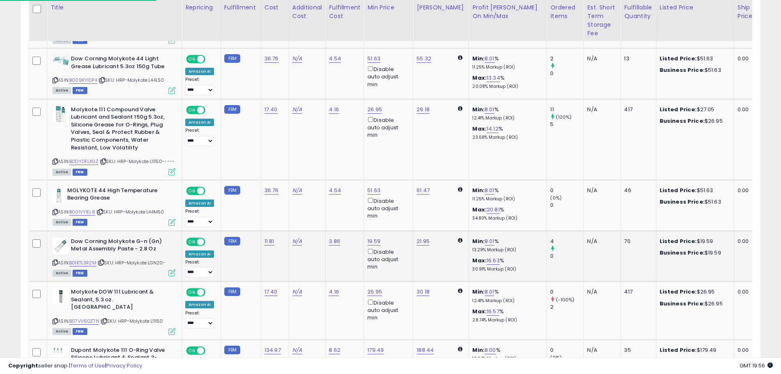
click at [172, 276] on icon at bounding box center [172, 272] width 7 height 7
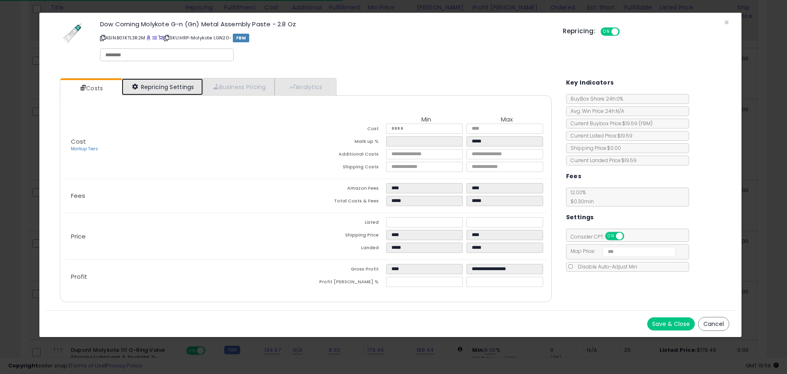
click at [155, 89] on link "Repricing Settings" at bounding box center [162, 86] width 81 height 17
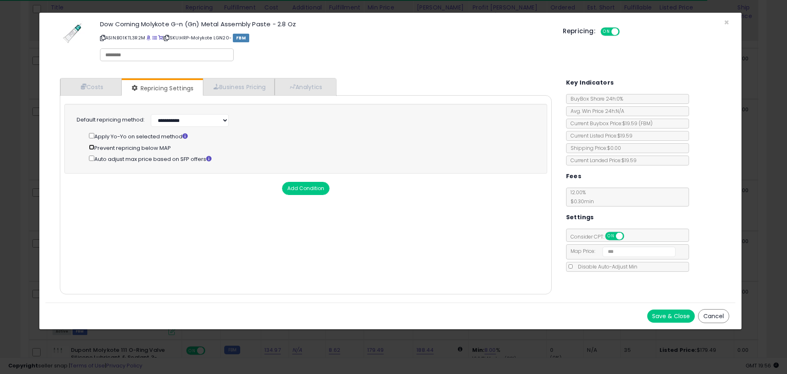
click at [88, 151] on div "**********" at bounding box center [305, 137] width 457 height 51
click at [673, 315] on button "Save & Close" at bounding box center [672, 315] width 48 height 13
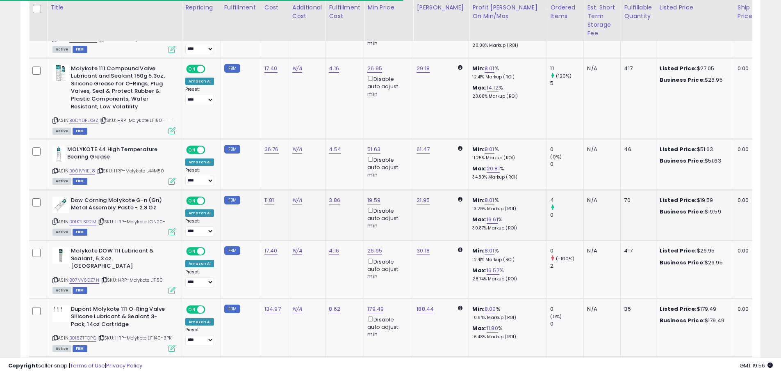
click at [173, 235] on icon at bounding box center [172, 231] width 7 height 7
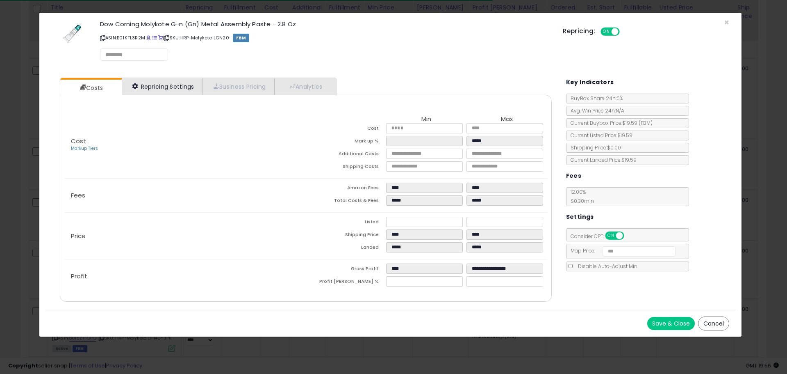
drag, startPoint x: 169, startPoint y: 70, endPoint x: 169, endPoint y: 79, distance: 9.0
click at [169, 70] on div "× Close Dow Corning Molykote G-n (Gn) Metal Assembly Paste - 2.8 Oz ASIN: B01KT…" at bounding box center [391, 42] width 690 height 59
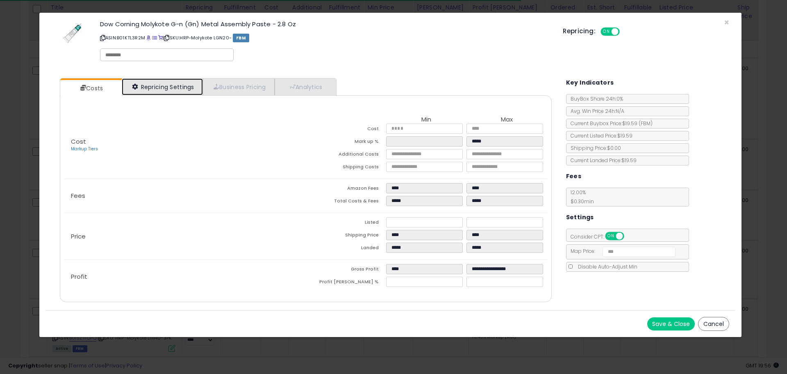
click at [172, 85] on link "Repricing Settings" at bounding box center [162, 86] width 81 height 17
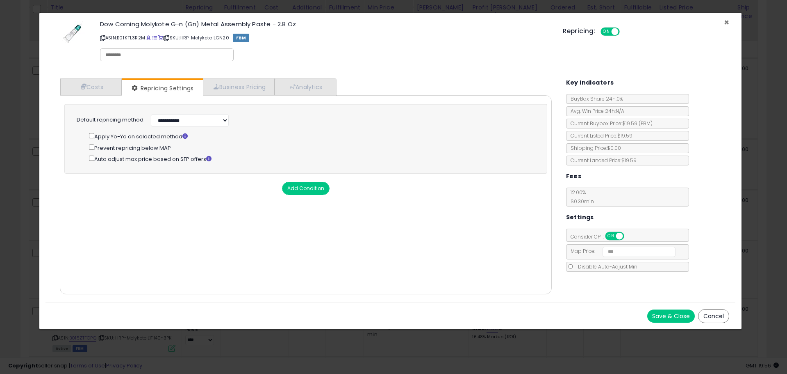
click at [726, 21] on span "×" at bounding box center [726, 22] width 5 height 12
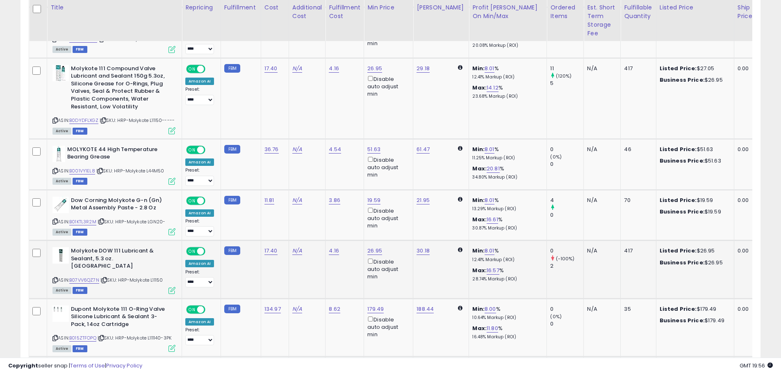
click at [170, 294] on icon at bounding box center [172, 290] width 7 height 7
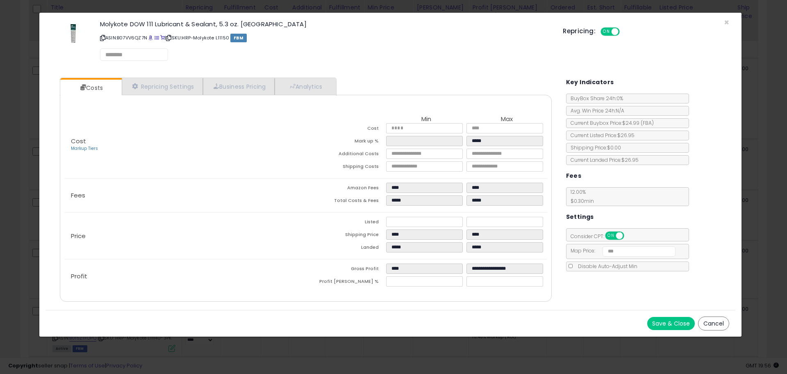
select select "*********"
click at [145, 92] on link "Repricing Settings" at bounding box center [162, 86] width 81 height 17
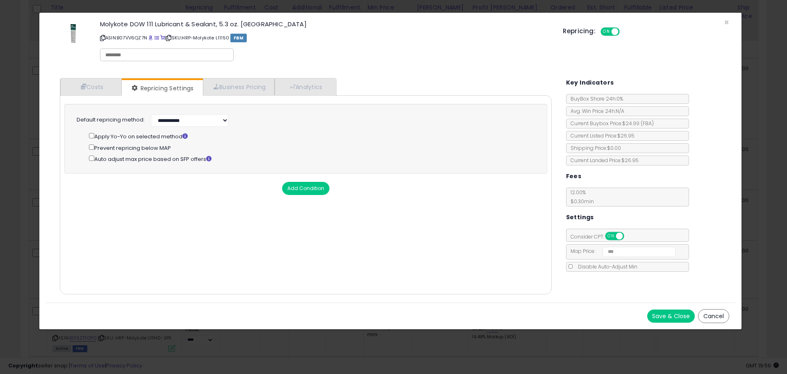
click at [685, 319] on button "Save & Close" at bounding box center [672, 315] width 48 height 13
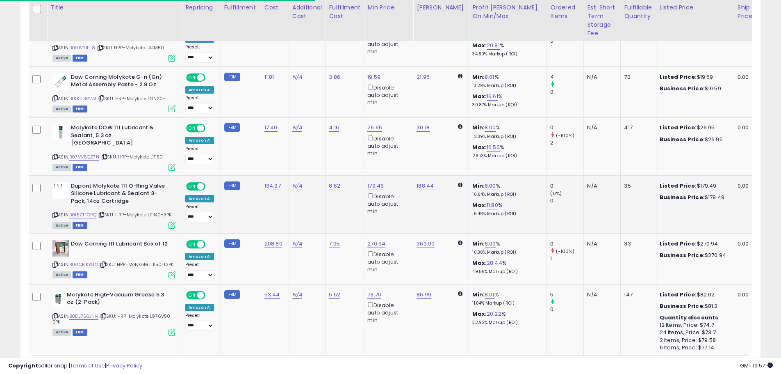
click at [176, 233] on td "Dupont Molykote 111 O-Ring Valve Silicone Lubricant & Sealant 3-Pack, 14oz Cart…" at bounding box center [114, 204] width 135 height 58
click at [173, 228] on icon at bounding box center [172, 224] width 7 height 7
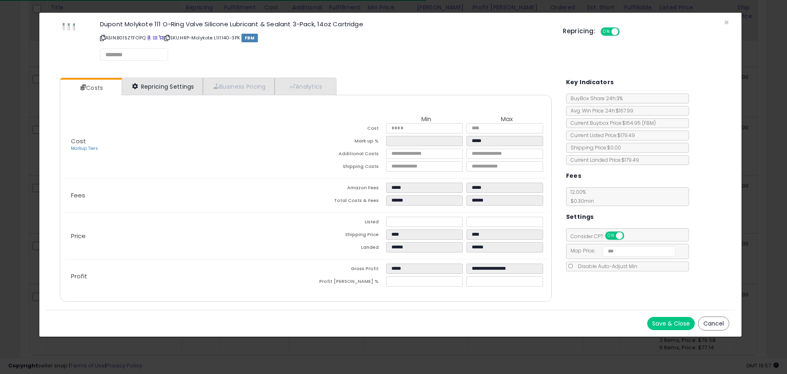
select select "*********"
click at [180, 80] on link "Repricing Settings" at bounding box center [162, 86] width 81 height 17
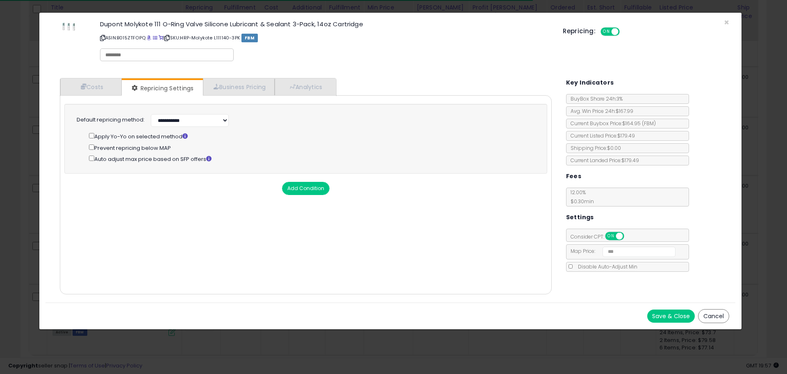
click at [105, 146] on div "Prevent repricing below MAP" at bounding box center [311, 147] width 445 height 9
click at [680, 322] on button "Save & Close" at bounding box center [672, 315] width 48 height 13
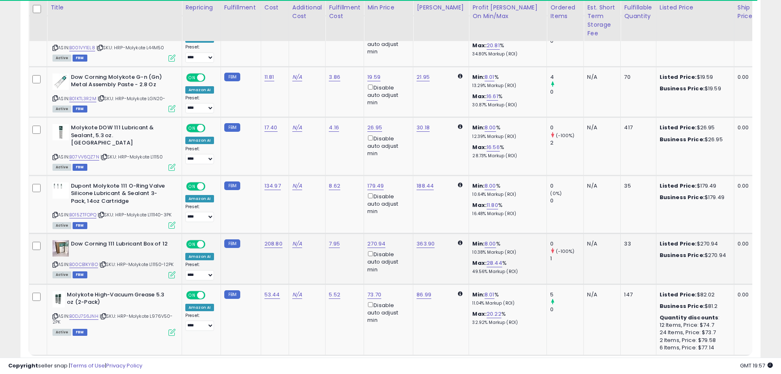
click at [169, 278] on icon at bounding box center [172, 274] width 7 height 7
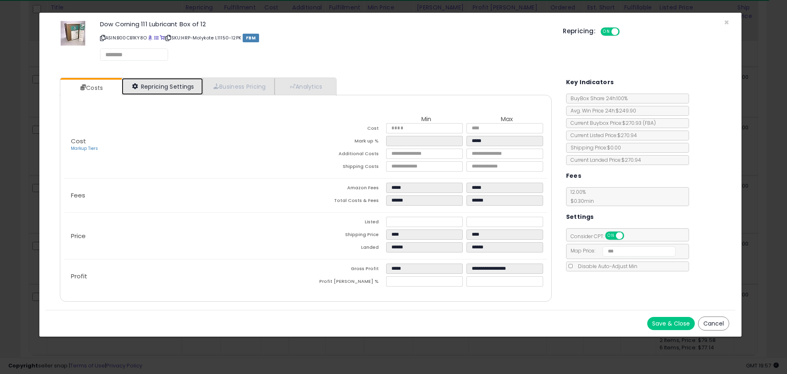
click at [157, 89] on link "Repricing Settings" at bounding box center [162, 86] width 81 height 17
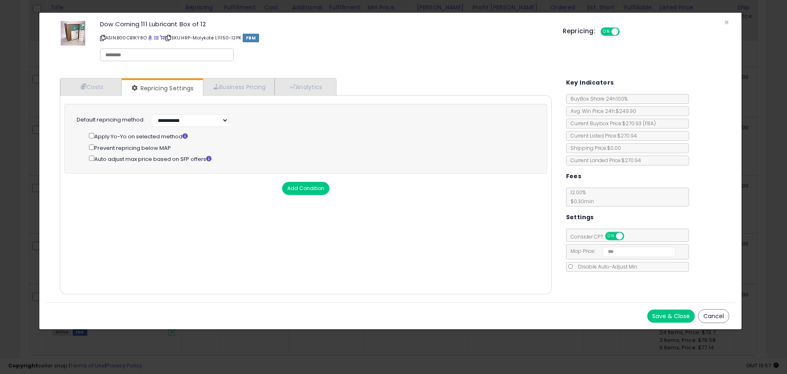
drag, startPoint x: 658, startPoint y: 316, endPoint x: 654, endPoint y: 312, distance: 6.1
click at [659, 316] on button "Save & Close" at bounding box center [672, 315] width 48 height 13
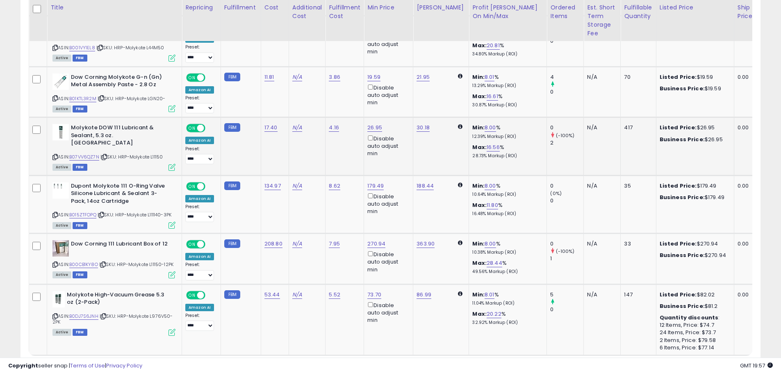
click at [171, 171] on icon at bounding box center [172, 167] width 7 height 7
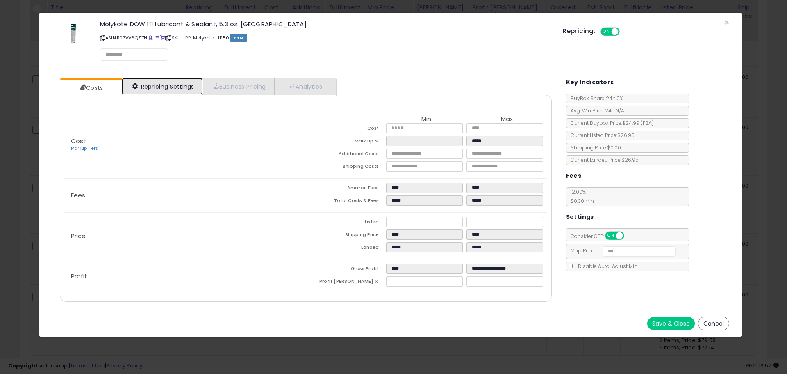
click at [165, 87] on link "Repricing Settings" at bounding box center [162, 86] width 81 height 17
select select "*********"
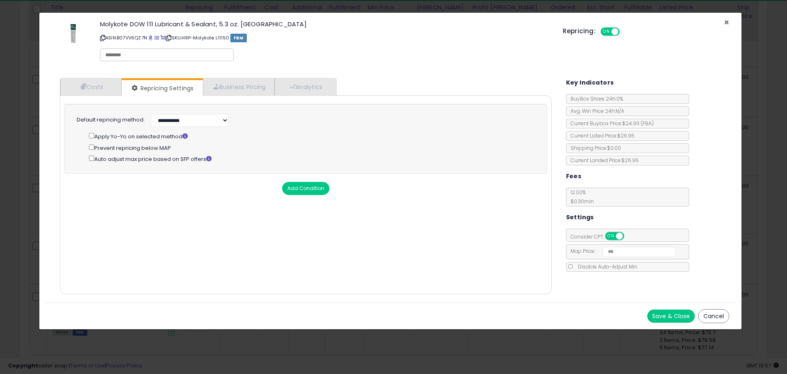
click at [729, 23] on div "× Close Molykote DOW 111 Lubricant & Sealant, 5.3 oz. [GEOGRAPHIC_DATA] ASIN: B…" at bounding box center [391, 42] width 690 height 59
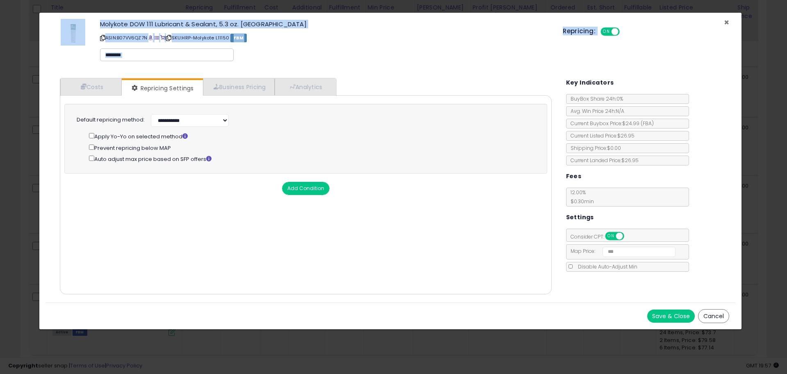
click at [727, 24] on span "×" at bounding box center [726, 22] width 5 height 12
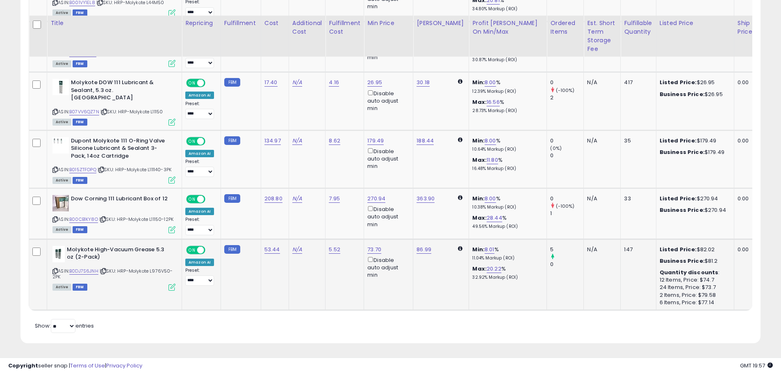
click at [164, 283] on div "Active FBM" at bounding box center [113, 286] width 123 height 6
click at [169, 283] on icon at bounding box center [172, 286] width 7 height 7
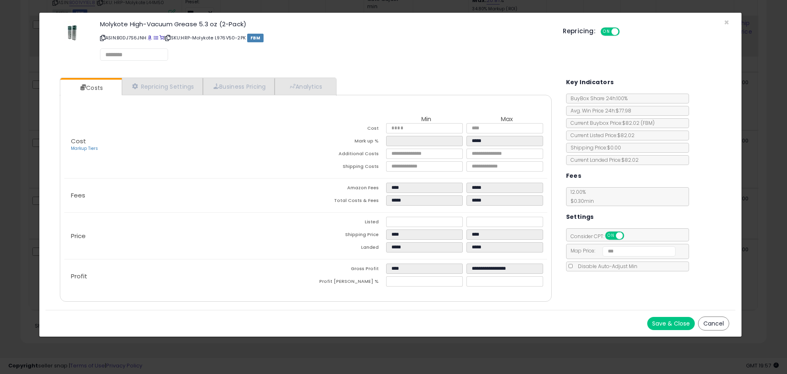
select select "*********"
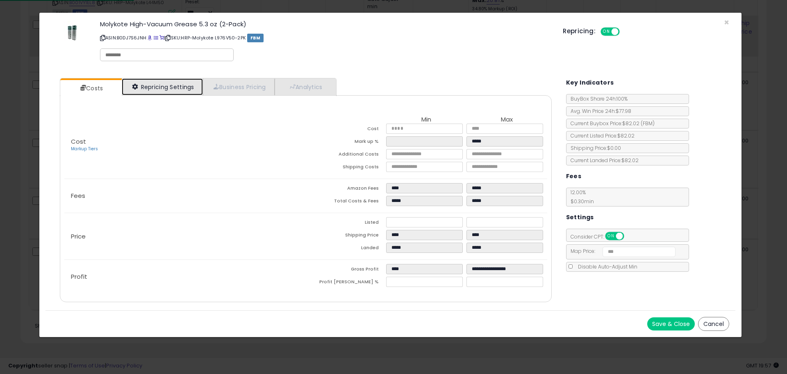
click at [177, 82] on link "Repricing Settings" at bounding box center [162, 86] width 81 height 17
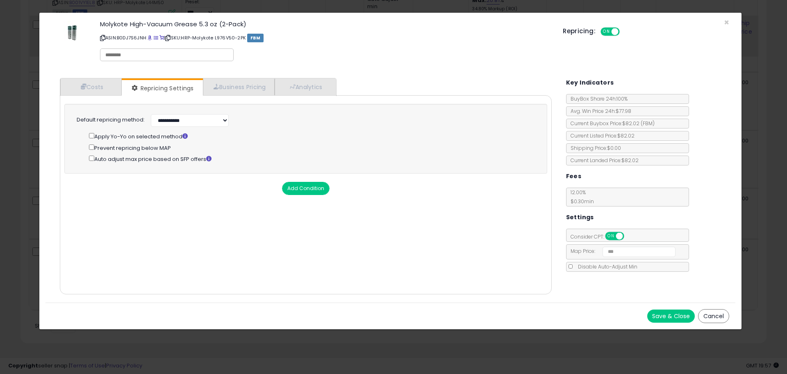
click at [668, 313] on button "Save & Close" at bounding box center [672, 315] width 48 height 13
